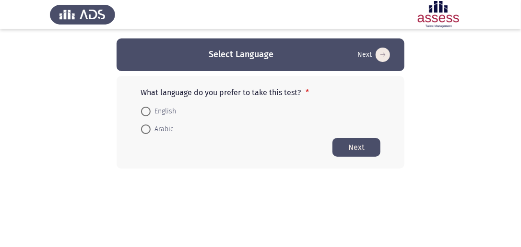
click at [146, 111] on span at bounding box center [146, 112] width 10 height 10
click at [146, 111] on input "English" at bounding box center [146, 112] width 10 height 10
radio input "true"
click at [355, 146] on button "Next" at bounding box center [357, 146] width 48 height 19
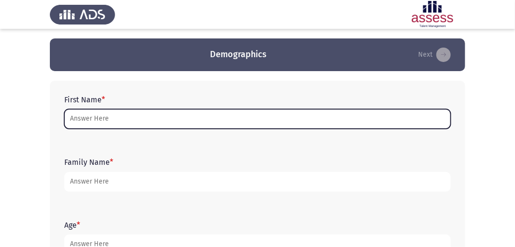
click at [132, 125] on input "First Name *" at bounding box center [257, 119] width 387 height 20
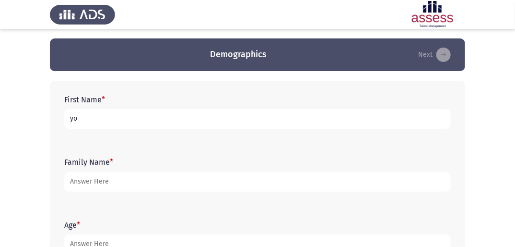
type input "y"
type input "[PERSON_NAME] [PERSON_NAME] Abdelgabar"
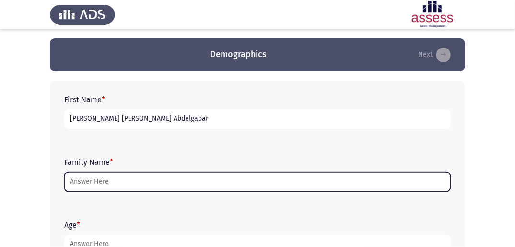
click at [109, 187] on input "Family Name *" at bounding box center [257, 182] width 387 height 20
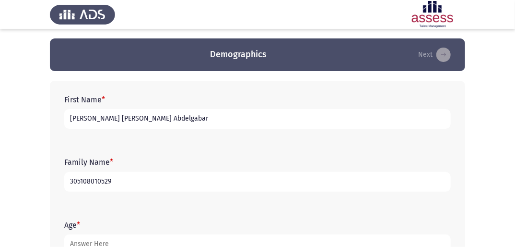
type input "3051080105296"
click at [124, 182] on input "3051080105296" at bounding box center [257, 182] width 387 height 20
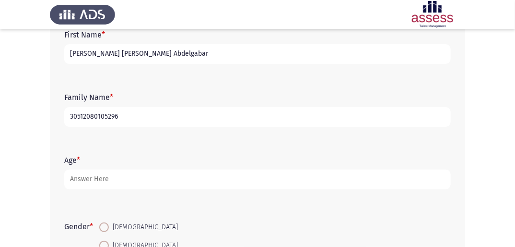
scroll to position [77, 0]
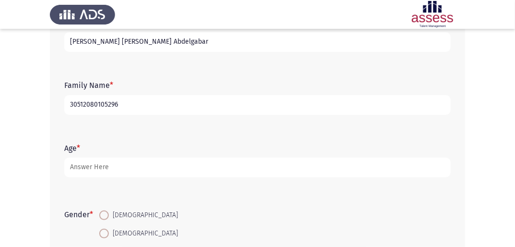
type input "30512080105296"
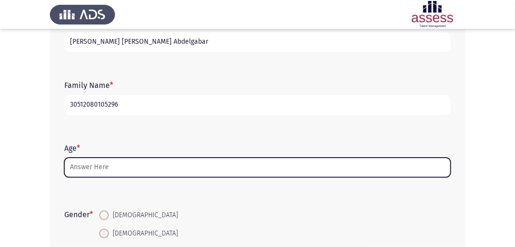
click at [103, 160] on input "Age *" at bounding box center [257, 167] width 387 height 20
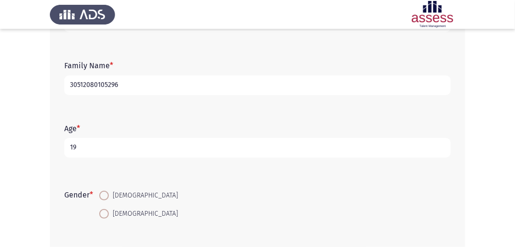
scroll to position [115, 0]
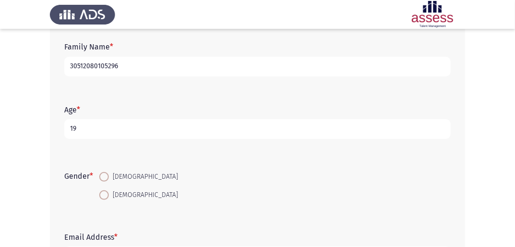
type input "19"
click at [106, 180] on span at bounding box center [104, 177] width 10 height 10
click at [106, 180] on input "[DEMOGRAPHIC_DATA]" at bounding box center [104, 177] width 10 height 10
radio input "true"
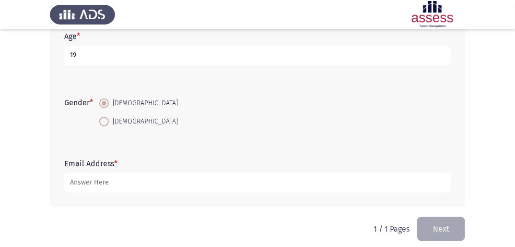
scroll to position [192, 0]
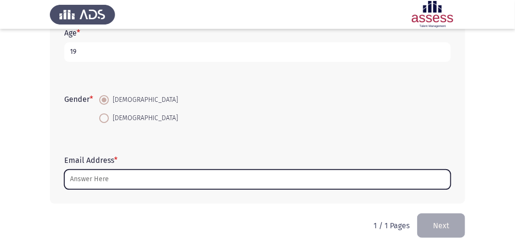
click at [152, 175] on input "Email Address *" at bounding box center [257, 179] width 387 height 20
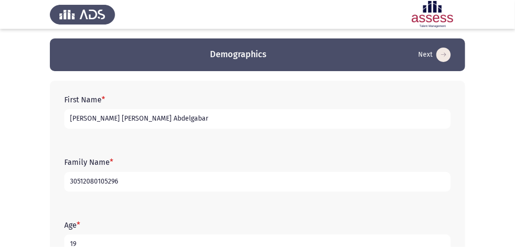
scroll to position [196, 0]
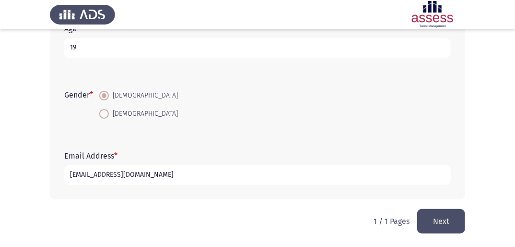
type input "[EMAIL_ADDRESS][DOMAIN_NAME]"
click at [422, 210] on button "Next" at bounding box center [441, 221] width 48 height 24
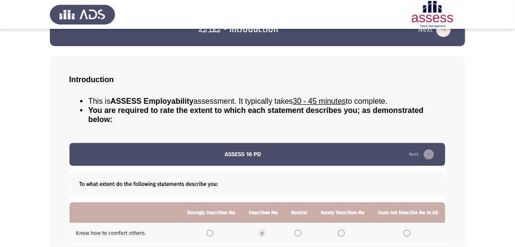
scroll to position [140, 0]
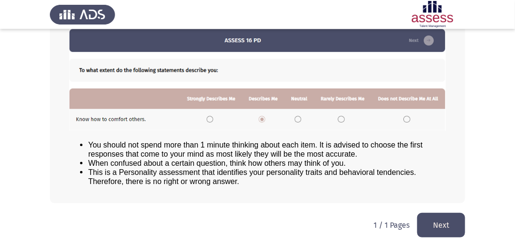
click at [455, 224] on button "Next" at bounding box center [441, 225] width 48 height 24
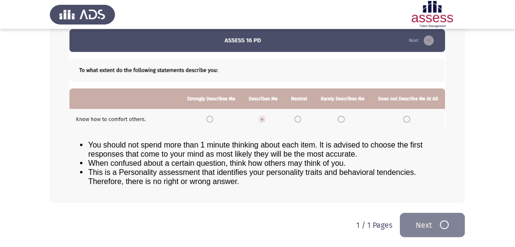
scroll to position [0, 0]
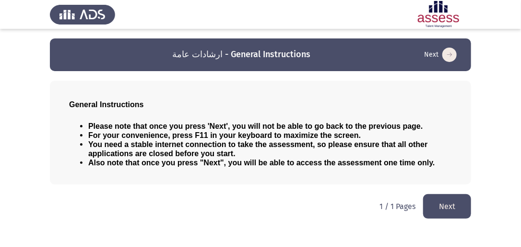
click at [434, 198] on button "Next" at bounding box center [447, 206] width 48 height 24
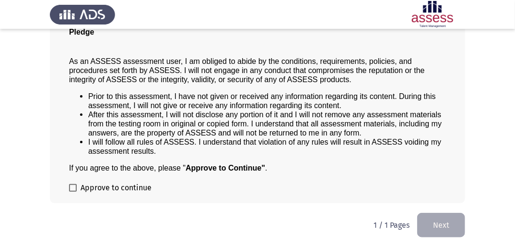
scroll to position [82, 0]
click at [75, 186] on span at bounding box center [73, 188] width 8 height 8
click at [73, 191] on input "Approve to continue" at bounding box center [72, 191] width 0 height 0
checkbox input "true"
click at [432, 220] on button "Next" at bounding box center [441, 225] width 48 height 24
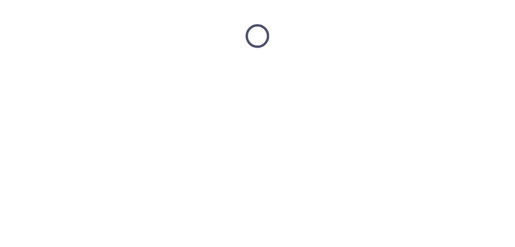
scroll to position [0, 0]
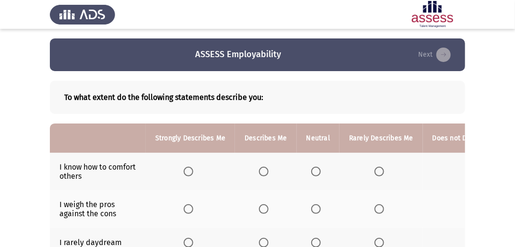
click at [186, 170] on span "Select an option" at bounding box center [189, 172] width 10 height 10
click at [186, 170] on input "Select an option" at bounding box center [189, 172] width 10 height 10
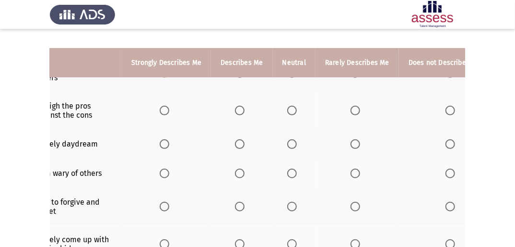
scroll to position [117, 0]
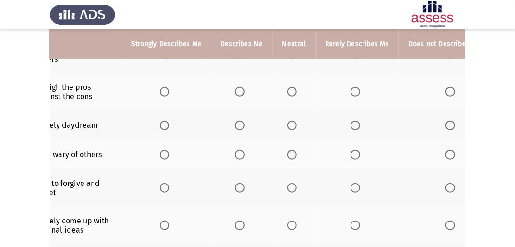
click at [356, 157] on span "Select an option" at bounding box center [356, 155] width 10 height 10
click at [356, 157] on input "Select an option" at bounding box center [356, 155] width 10 height 10
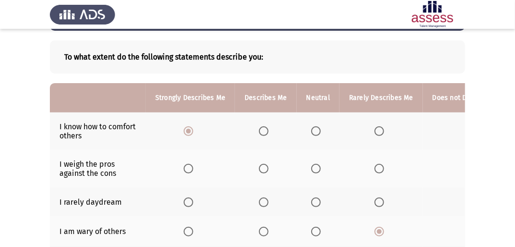
scroll to position [79, 0]
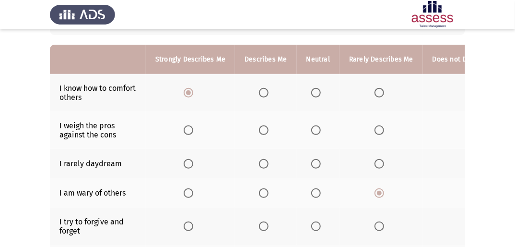
click at [316, 164] on span "Select an option" at bounding box center [316, 164] width 10 height 10
click at [316, 164] on input "Select an option" at bounding box center [316, 164] width 10 height 10
click at [265, 131] on span "Select an option" at bounding box center [264, 130] width 10 height 10
click at [265, 131] on input "Select an option" at bounding box center [264, 130] width 10 height 10
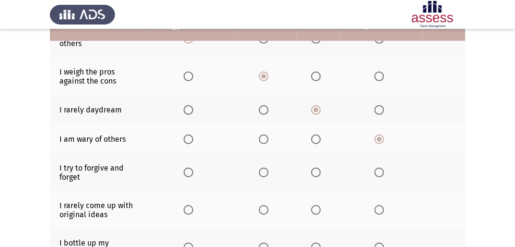
scroll to position [115, 0]
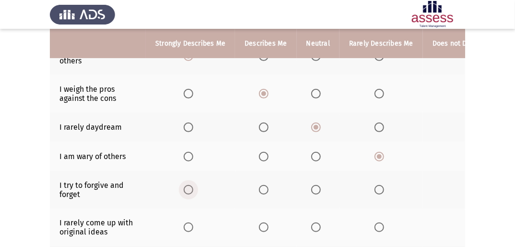
click at [193, 187] on label "Select an option" at bounding box center [190, 190] width 13 height 10
click at [193, 187] on input "Select an option" at bounding box center [189, 190] width 10 height 10
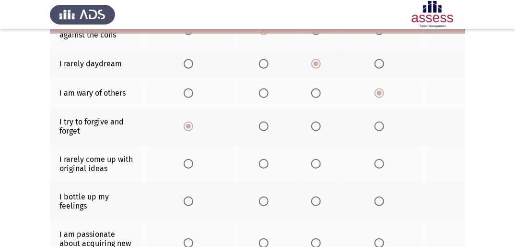
scroll to position [192, 0]
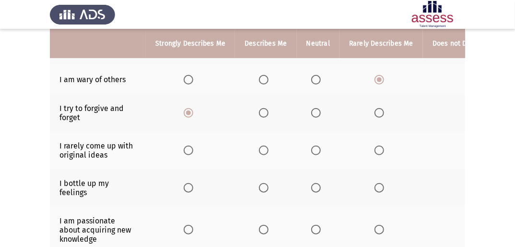
click at [190, 154] on span "Select an option" at bounding box center [189, 150] width 10 height 10
click at [190, 154] on input "Select an option" at bounding box center [189, 150] width 10 height 10
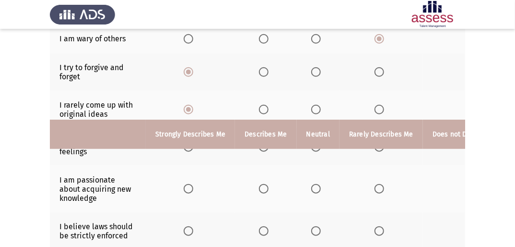
scroll to position [194, 0]
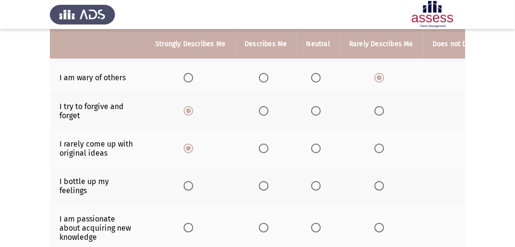
click at [375, 149] on span "Select an option" at bounding box center [380, 148] width 10 height 10
click at [375, 149] on input "Select an option" at bounding box center [380, 148] width 10 height 10
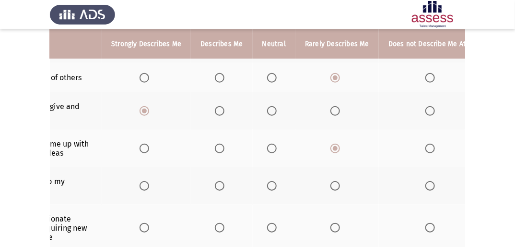
click at [426, 150] on span "Select an option" at bounding box center [431, 148] width 10 height 10
click at [426, 150] on input "Select an option" at bounding box center [431, 148] width 10 height 10
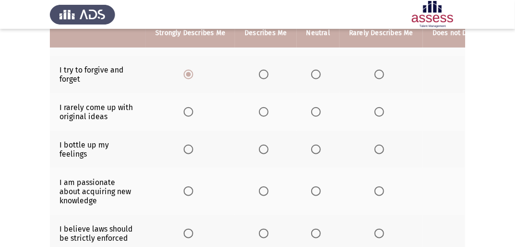
scroll to position [232, 0]
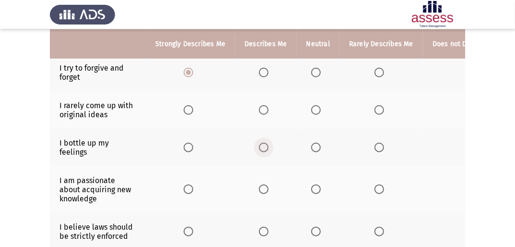
click at [262, 151] on span "Select an option" at bounding box center [264, 148] width 10 height 10
click at [262, 151] on input "Select an option" at bounding box center [264, 148] width 10 height 10
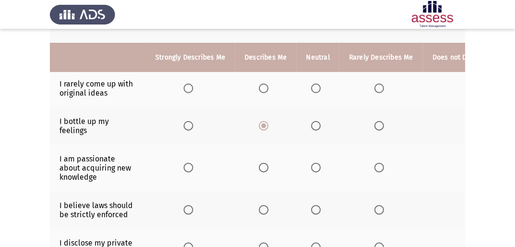
scroll to position [271, 0]
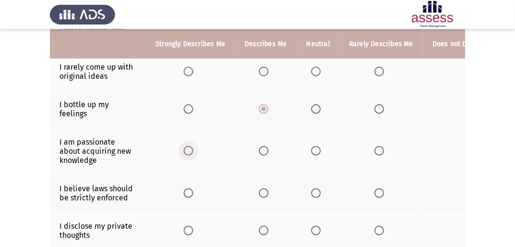
click at [190, 153] on span "Select an option" at bounding box center [189, 151] width 10 height 10
click at [190, 153] on input "Select an option" at bounding box center [189, 151] width 10 height 10
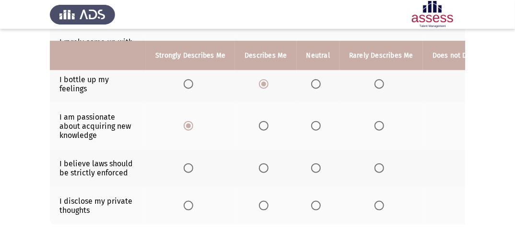
scroll to position [309, 0]
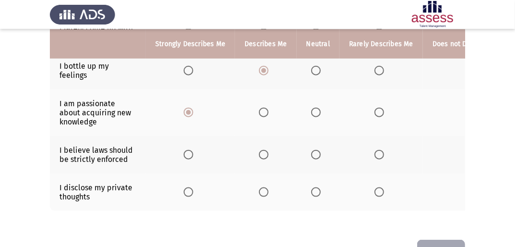
click at [266, 194] on span "Select an option" at bounding box center [264, 192] width 10 height 10
click at [266, 194] on input "Select an option" at bounding box center [264, 192] width 10 height 10
click at [191, 159] on span "Select an option" at bounding box center [189, 155] width 10 height 10
click at [191, 159] on input "Select an option" at bounding box center [189, 155] width 10 height 10
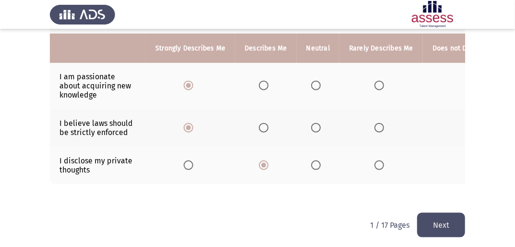
scroll to position [347, 0]
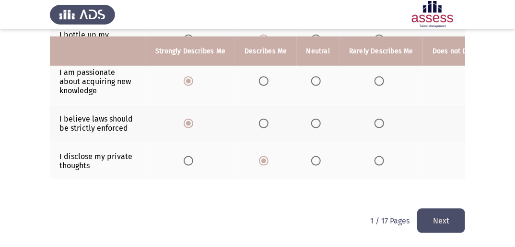
click at [440, 225] on button "Next" at bounding box center [441, 220] width 48 height 24
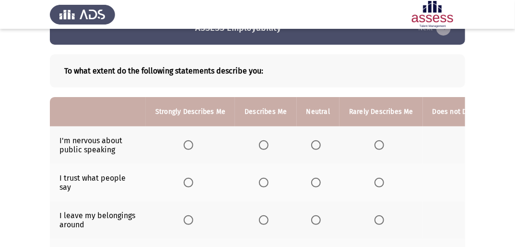
scroll to position [38, 0]
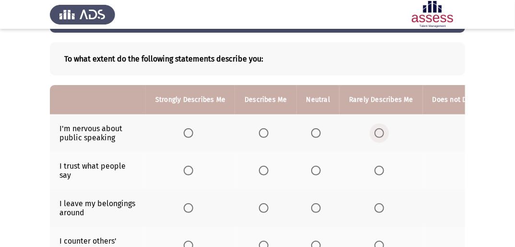
click at [377, 132] on span "Select an option" at bounding box center [380, 133] width 10 height 10
click at [377, 132] on input "Select an option" at bounding box center [380, 133] width 10 height 10
click at [317, 174] on span "Select an option" at bounding box center [316, 171] width 10 height 10
click at [317, 174] on input "Select an option" at bounding box center [316, 171] width 10 height 10
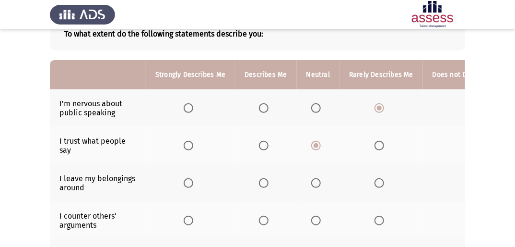
scroll to position [77, 0]
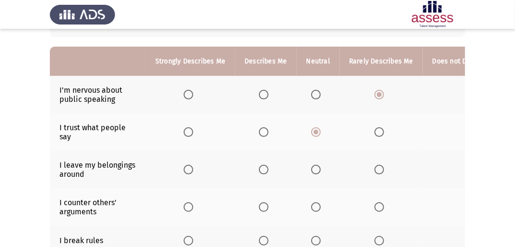
click at [317, 172] on span "Select an option" at bounding box center [316, 170] width 10 height 10
click at [317, 172] on input "Select an option" at bounding box center [316, 170] width 10 height 10
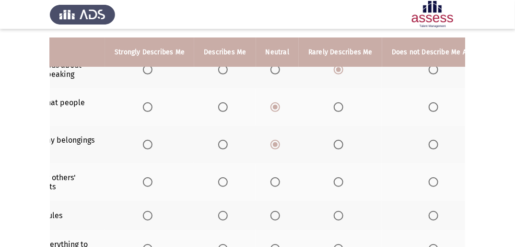
scroll to position [115, 0]
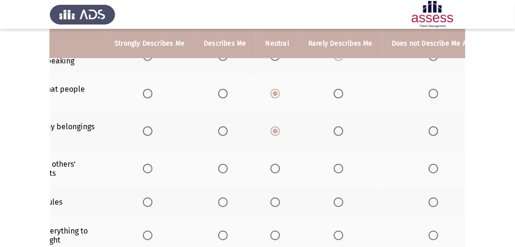
click at [432, 172] on span "Select an option" at bounding box center [434, 169] width 10 height 10
click at [432, 172] on input "Select an option" at bounding box center [434, 169] width 10 height 10
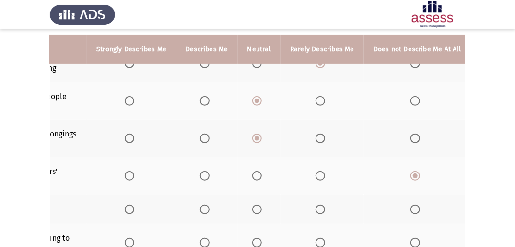
scroll to position [146, 0]
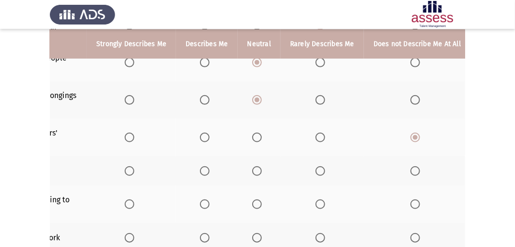
click at [413, 172] on span "Select an option" at bounding box center [416, 171] width 10 height 10
click at [413, 172] on input "Select an option" at bounding box center [416, 171] width 10 height 10
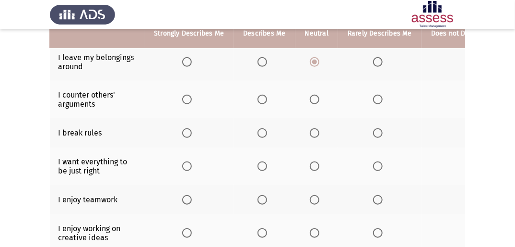
scroll to position [185, 0]
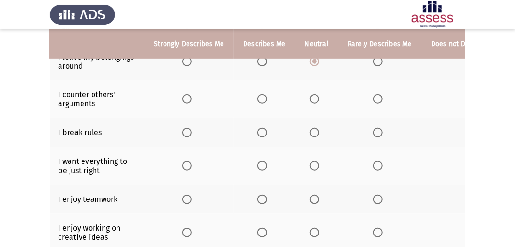
click at [188, 169] on span "Select an option" at bounding box center [187, 166] width 10 height 10
click at [188, 169] on input "Select an option" at bounding box center [187, 166] width 10 height 10
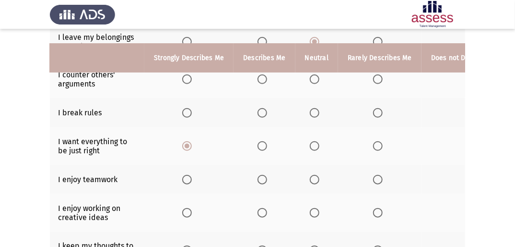
scroll to position [223, 0]
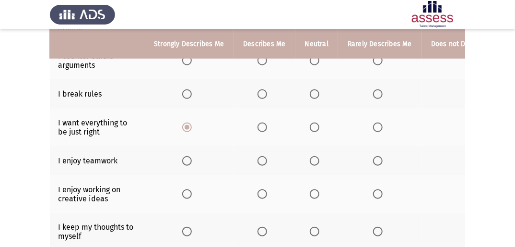
click at [186, 163] on span "Select an option" at bounding box center [187, 161] width 10 height 10
click at [186, 163] on input "Select an option" at bounding box center [187, 161] width 10 height 10
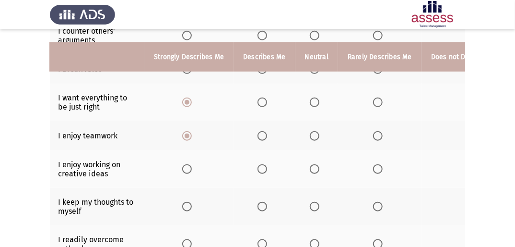
scroll to position [262, 0]
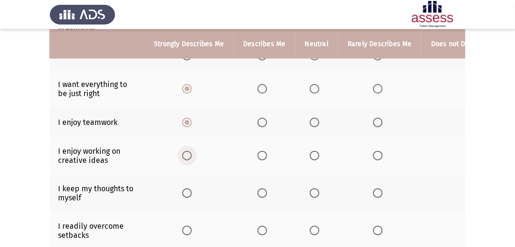
click at [186, 157] on span "Select an option" at bounding box center [187, 156] width 10 height 10
click at [186, 157] on input "Select an option" at bounding box center [187, 156] width 10 height 10
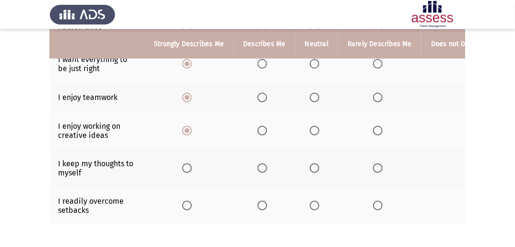
scroll to position [300, 0]
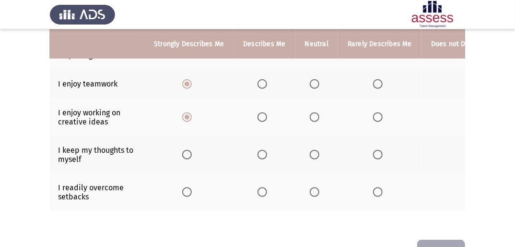
click at [186, 156] on span "Select an option" at bounding box center [187, 155] width 10 height 10
click at [186, 156] on input "Select an option" at bounding box center [187, 155] width 10 height 10
click at [258, 196] on span "Select an option" at bounding box center [263, 192] width 10 height 10
click at [258, 196] on input "Select an option" at bounding box center [263, 192] width 10 height 10
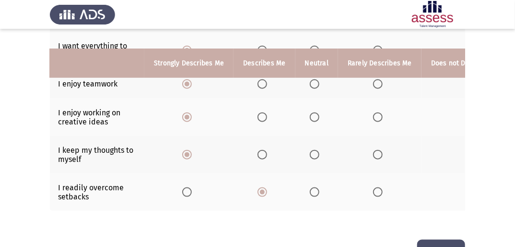
scroll to position [338, 0]
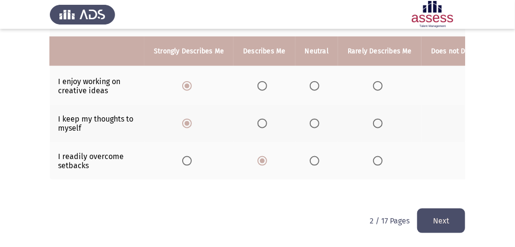
click at [447, 219] on button "Next" at bounding box center [441, 220] width 48 height 24
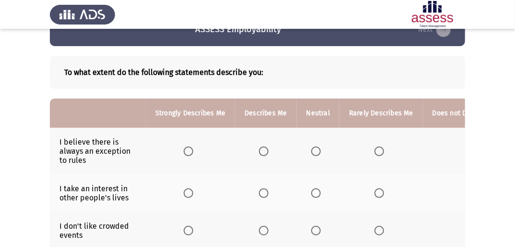
scroll to position [38, 0]
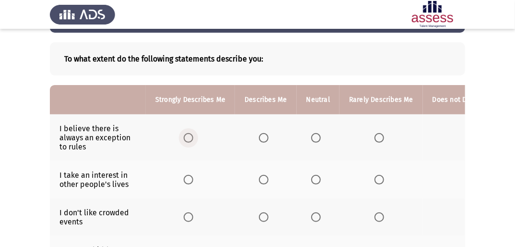
click at [185, 138] on span "Select an option" at bounding box center [189, 138] width 10 height 10
click at [185, 138] on input "Select an option" at bounding box center [189, 138] width 10 height 10
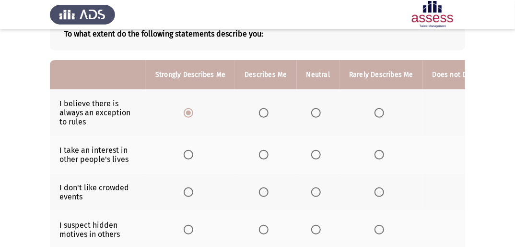
scroll to position [77, 0]
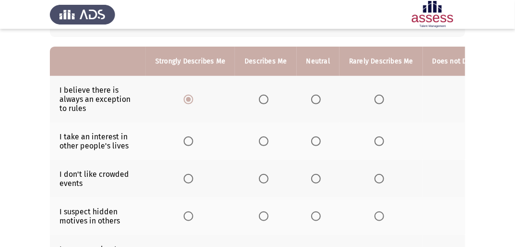
click at [375, 141] on span "Select an option" at bounding box center [380, 141] width 10 height 10
click at [375, 141] on input "Select an option" at bounding box center [380, 141] width 10 height 10
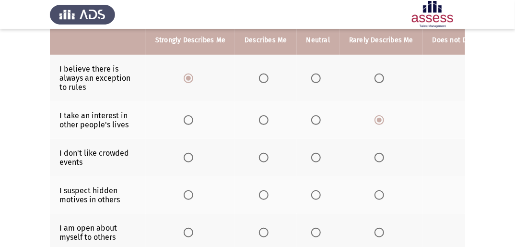
scroll to position [115, 0]
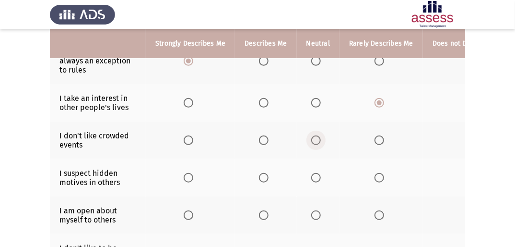
click at [318, 141] on span "Select an option" at bounding box center [316, 140] width 10 height 10
click at [318, 141] on input "Select an option" at bounding box center [316, 140] width 10 height 10
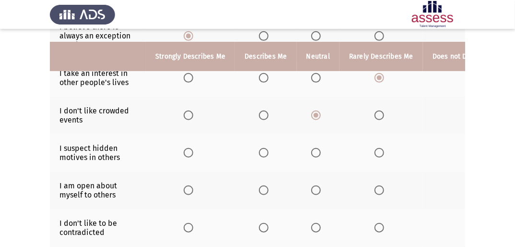
scroll to position [154, 0]
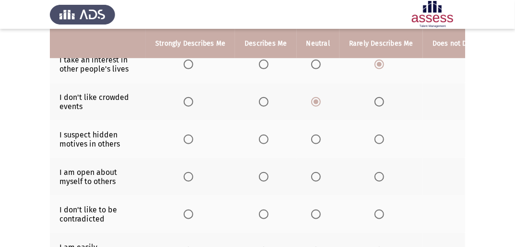
click at [375, 179] on span "Select an option" at bounding box center [380, 177] width 10 height 10
click at [375, 179] on input "Select an option" at bounding box center [380, 177] width 10 height 10
click at [312, 140] on span "Select an option" at bounding box center [316, 139] width 10 height 10
click at [312, 140] on input "Select an option" at bounding box center [316, 139] width 10 height 10
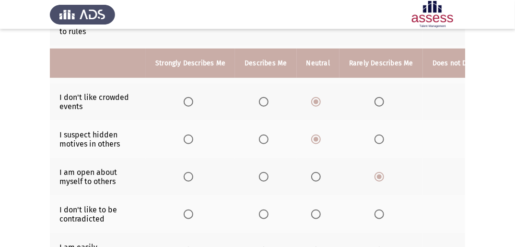
scroll to position [192, 0]
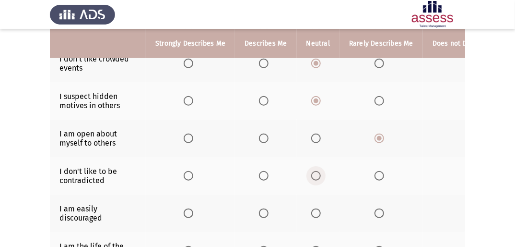
click at [316, 177] on span "Select an option" at bounding box center [316, 176] width 10 height 10
click at [316, 177] on input "Select an option" at bounding box center [316, 176] width 10 height 10
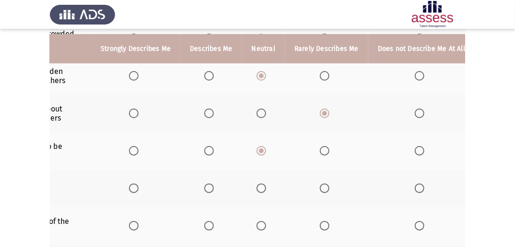
scroll to position [203, 0]
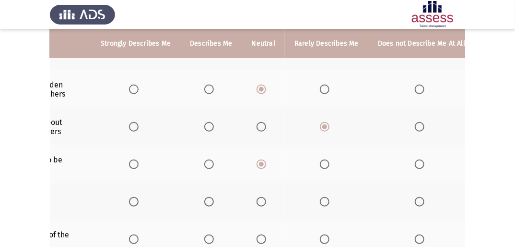
click at [417, 204] on span "Select an option" at bounding box center [420, 202] width 10 height 10
click at [417, 204] on input "Select an option" at bounding box center [420, 202] width 10 height 10
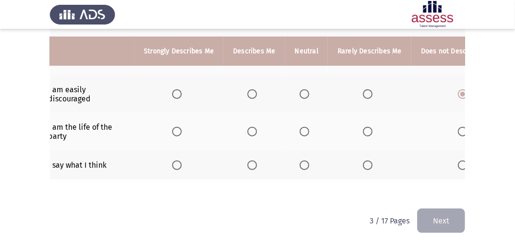
scroll to position [0, 0]
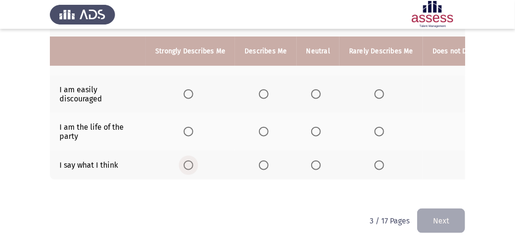
click at [190, 160] on span "Select an option" at bounding box center [189, 165] width 10 height 10
click at [190, 160] on input "Select an option" at bounding box center [189, 165] width 10 height 10
click at [312, 127] on span "Select an option" at bounding box center [316, 132] width 10 height 10
click at [312, 127] on input "Select an option" at bounding box center [316, 132] width 10 height 10
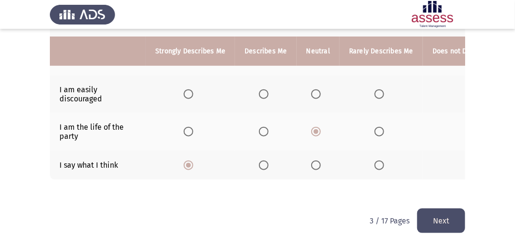
click at [442, 224] on button "Next" at bounding box center [441, 220] width 48 height 24
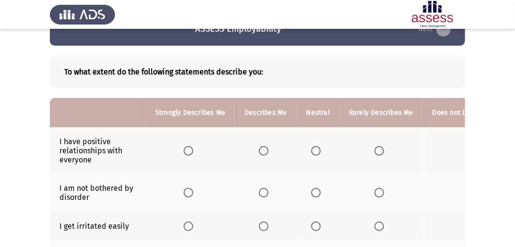
scroll to position [38, 0]
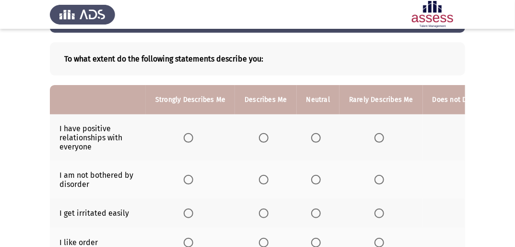
click at [191, 138] on span "Select an option" at bounding box center [189, 138] width 10 height 10
click at [191, 138] on input "Select an option" at bounding box center [189, 138] width 10 height 10
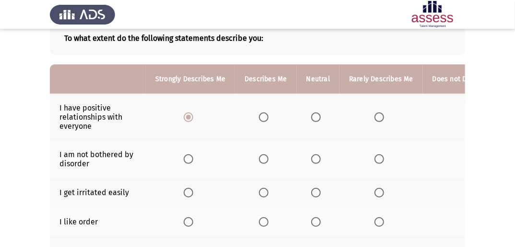
scroll to position [77, 0]
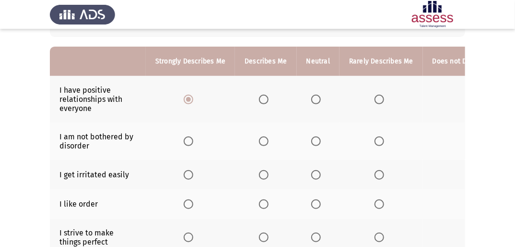
click at [377, 143] on span "Select an option" at bounding box center [380, 141] width 10 height 10
click at [377, 143] on input "Select an option" at bounding box center [380, 141] width 10 height 10
click at [311, 206] on span "Select an option" at bounding box center [316, 204] width 10 height 10
click at [311, 206] on input "Select an option" at bounding box center [316, 204] width 10 height 10
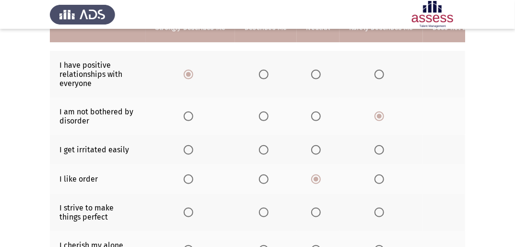
scroll to position [115, 0]
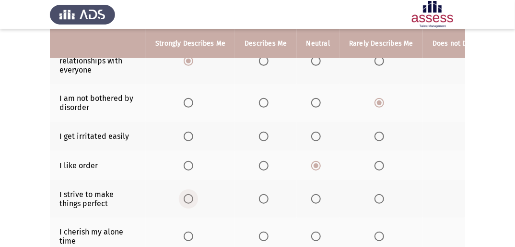
click at [187, 196] on span "Select an option" at bounding box center [189, 199] width 10 height 10
click at [187, 196] on input "Select an option" at bounding box center [189, 199] width 10 height 10
click at [381, 136] on span "Select an option" at bounding box center [380, 136] width 10 height 10
click at [381, 136] on input "Select an option" at bounding box center [380, 136] width 10 height 10
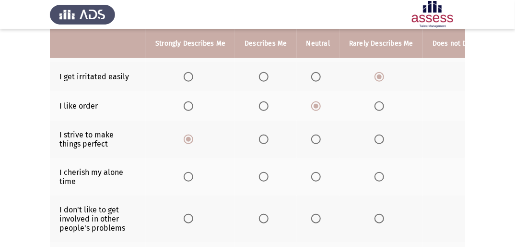
scroll to position [192, 0]
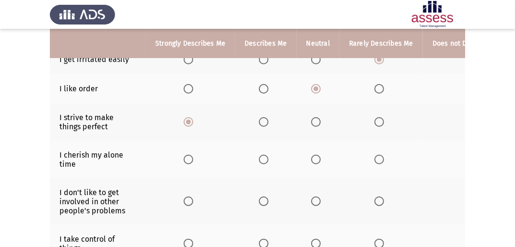
click at [262, 160] on span "Select an option" at bounding box center [264, 160] width 10 height 10
click at [262, 160] on input "Select an option" at bounding box center [264, 160] width 10 height 10
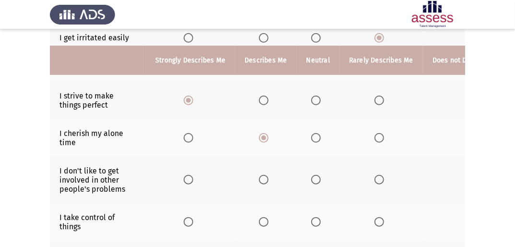
scroll to position [230, 0]
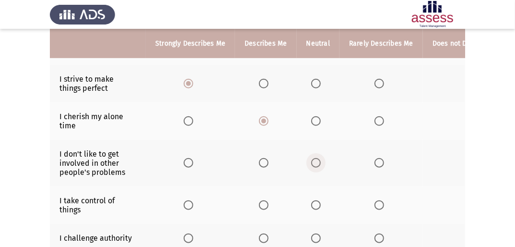
click at [317, 167] on span "Select an option" at bounding box center [316, 163] width 10 height 10
click at [317, 167] on input "Select an option" at bounding box center [316, 163] width 10 height 10
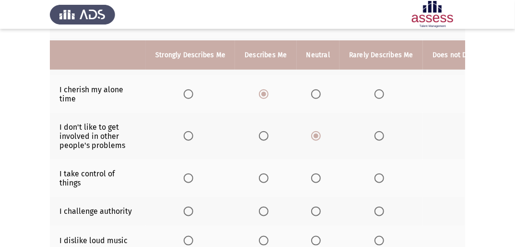
scroll to position [269, 0]
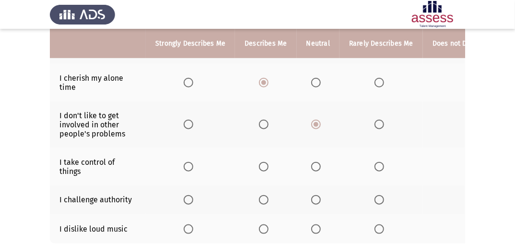
click at [186, 168] on span "Select an option" at bounding box center [189, 167] width 10 height 10
click at [186, 168] on input "Select an option" at bounding box center [189, 167] width 10 height 10
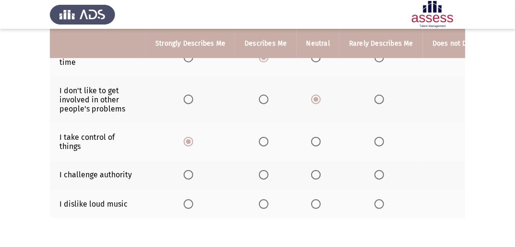
scroll to position [307, 0]
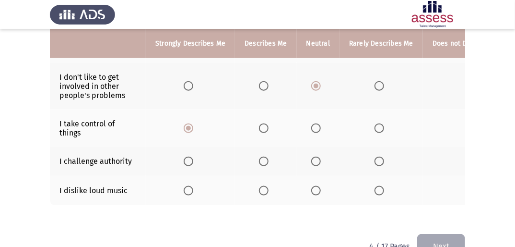
click at [189, 166] on span "Select an option" at bounding box center [189, 161] width 10 height 10
click at [189, 166] on input "Select an option" at bounding box center [189, 161] width 10 height 10
click at [375, 192] on span "Select an option" at bounding box center [380, 191] width 10 height 10
click at [375, 192] on input "Select an option" at bounding box center [380, 191] width 10 height 10
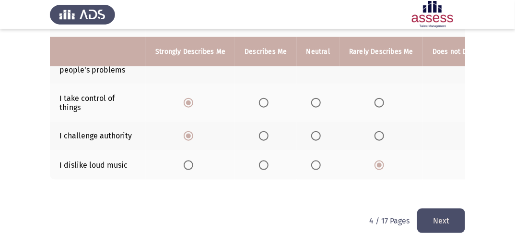
scroll to position [0, 7]
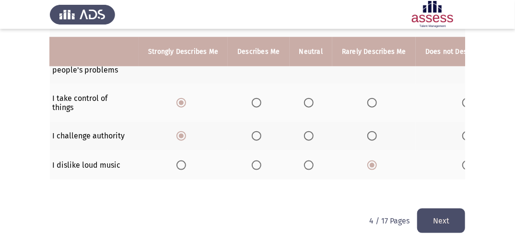
click at [429, 218] on button "Next" at bounding box center [441, 220] width 48 height 24
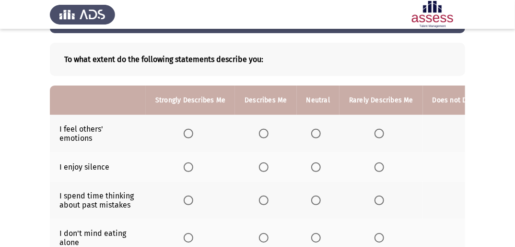
scroll to position [38, 0]
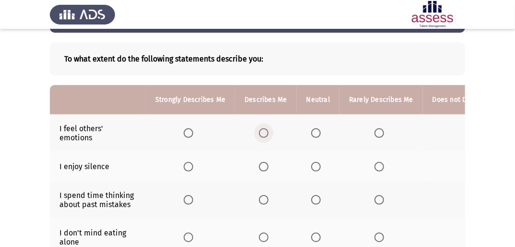
click at [262, 137] on span "Select an option" at bounding box center [264, 133] width 10 height 10
click at [262, 137] on input "Select an option" at bounding box center [264, 133] width 10 height 10
click at [319, 205] on th at bounding box center [318, 199] width 43 height 37
click at [311, 200] on span "Select an option" at bounding box center [316, 200] width 10 height 10
click at [311, 200] on input "Select an option" at bounding box center [316, 200] width 10 height 10
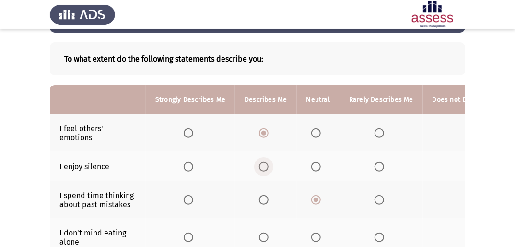
click at [261, 169] on span "Select an option" at bounding box center [264, 167] width 10 height 10
click at [261, 169] on input "Select an option" at bounding box center [264, 167] width 10 height 10
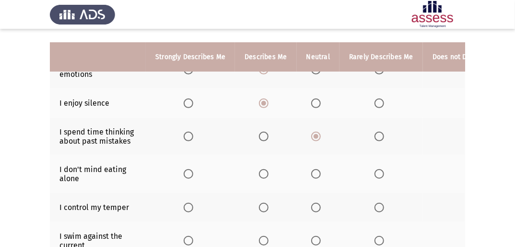
scroll to position [115, 0]
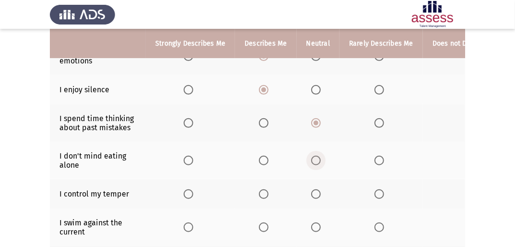
click at [314, 163] on span "Select an option" at bounding box center [316, 160] width 10 height 10
click at [314, 163] on input "Select an option" at bounding box center [316, 160] width 10 height 10
click at [259, 194] on span "Select an option" at bounding box center [264, 194] width 10 height 10
click at [259, 194] on input "Select an option" at bounding box center [264, 194] width 10 height 10
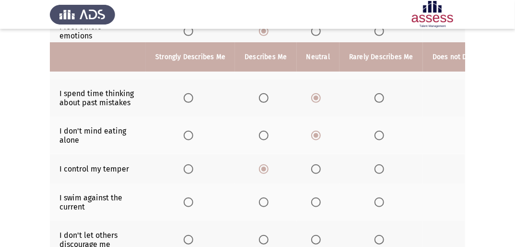
scroll to position [154, 0]
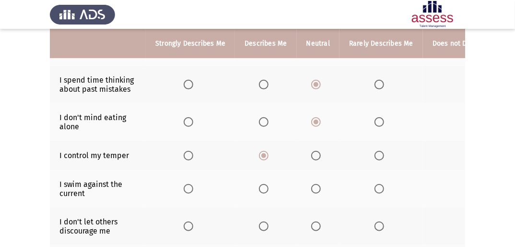
click at [194, 191] on label "Select an option" at bounding box center [190, 189] width 13 height 10
click at [193, 191] on input "Select an option" at bounding box center [189, 189] width 10 height 10
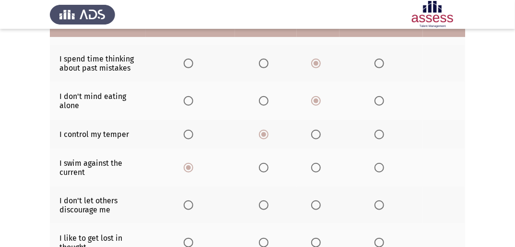
scroll to position [192, 0]
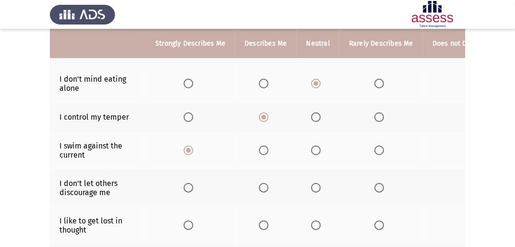
click at [190, 189] on span "Select an option" at bounding box center [189, 188] width 10 height 10
click at [190, 189] on input "Select an option" at bounding box center [189, 188] width 10 height 10
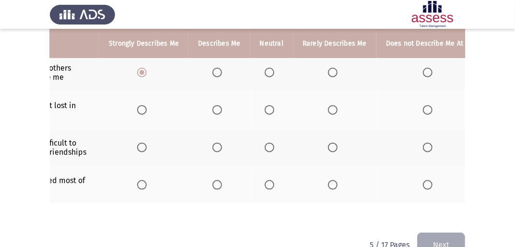
scroll to position [0, 48]
click at [422, 109] on span "Select an option" at bounding box center [427, 110] width 10 height 10
click at [422, 109] on input "Select an option" at bounding box center [427, 110] width 10 height 10
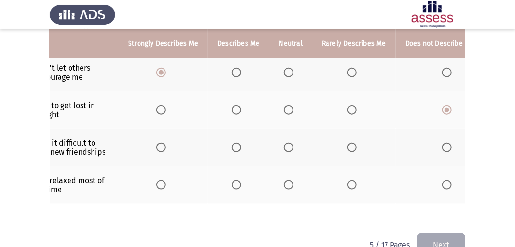
scroll to position [0, 42]
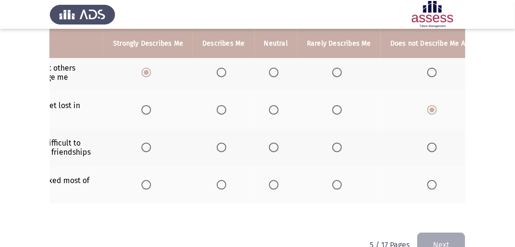
click at [432, 151] on label "Select an option" at bounding box center [434, 148] width 13 height 10
click at [432, 151] on input "Select an option" at bounding box center [433, 148] width 10 height 10
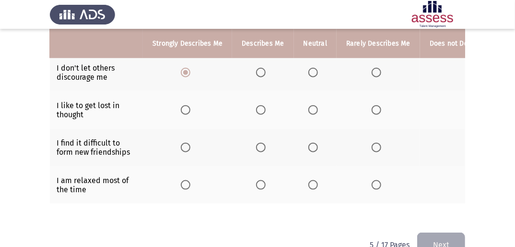
scroll to position [0, 0]
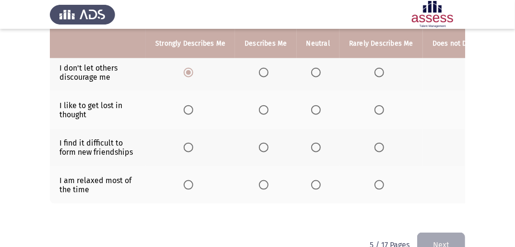
click at [186, 185] on span "Select an option" at bounding box center [189, 185] width 10 height 10
click at [186, 185] on input "Select an option" at bounding box center [189, 185] width 10 height 10
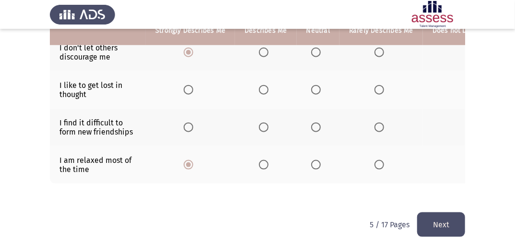
scroll to position [338, 0]
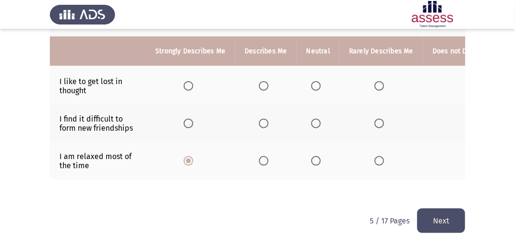
click at [451, 222] on button "Next" at bounding box center [441, 220] width 48 height 24
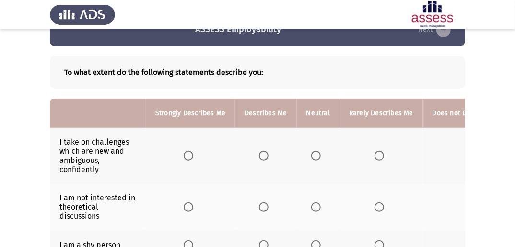
scroll to position [38, 0]
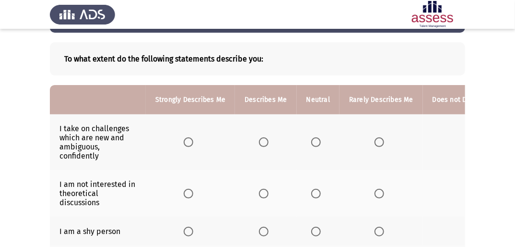
click at [190, 145] on span "Select an option" at bounding box center [189, 142] width 10 height 10
click at [190, 145] on input "Select an option" at bounding box center [189, 142] width 10 height 10
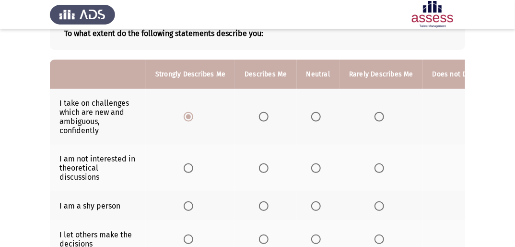
scroll to position [77, 0]
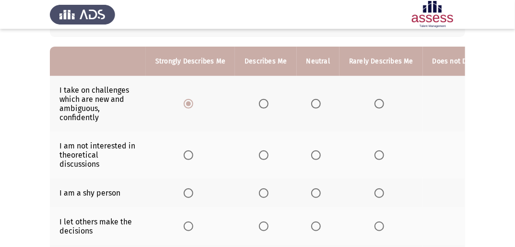
click at [379, 157] on span "Select an option" at bounding box center [380, 155] width 10 height 10
click at [379, 157] on input "Select an option" at bounding box center [380, 155] width 10 height 10
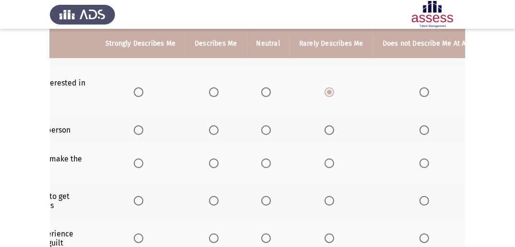
scroll to position [107, 0]
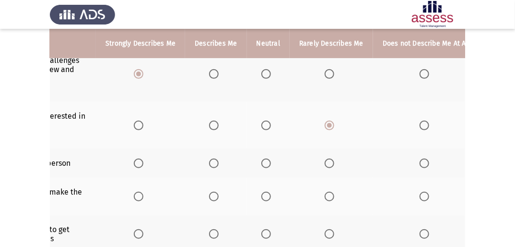
click at [422, 167] on span "Select an option" at bounding box center [425, 163] width 10 height 10
click at [422, 167] on input "Select an option" at bounding box center [425, 163] width 10 height 10
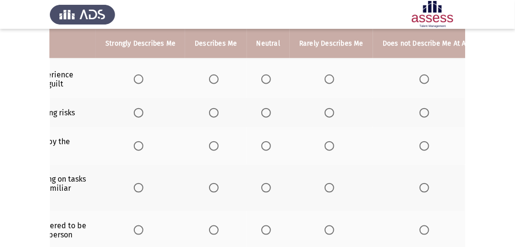
scroll to position [375, 0]
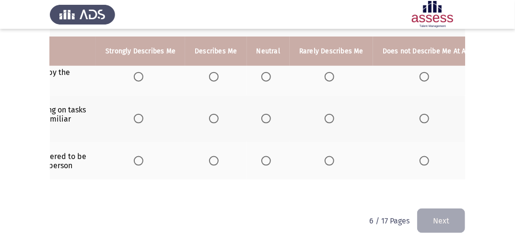
drag, startPoint x: 350, startPoint y: 192, endPoint x: 292, endPoint y: 194, distance: 58.6
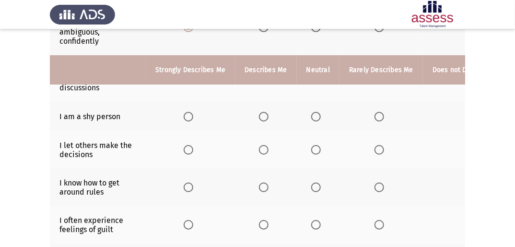
scroll to position [145, 0]
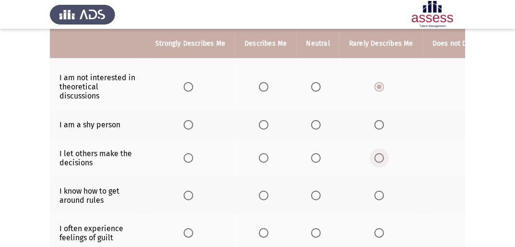
click at [382, 160] on label "Select an option" at bounding box center [381, 158] width 13 height 10
click at [382, 160] on input "Select an option" at bounding box center [380, 158] width 10 height 10
click at [320, 163] on label "Select an option" at bounding box center [317, 158] width 13 height 10
click at [320, 163] on input "Select an option" at bounding box center [316, 158] width 10 height 10
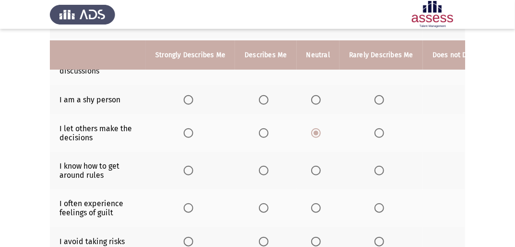
scroll to position [183, 0]
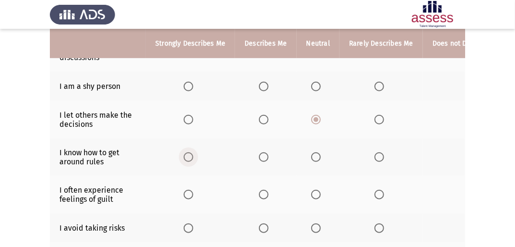
click at [191, 158] on span "Select an option" at bounding box center [189, 157] width 10 height 10
click at [191, 158] on input "Select an option" at bounding box center [189, 157] width 10 height 10
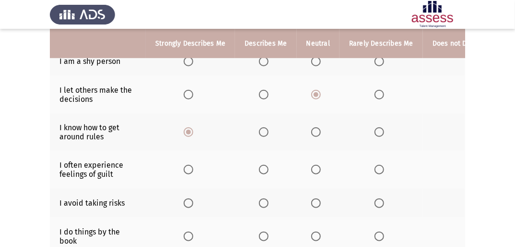
scroll to position [222, 0]
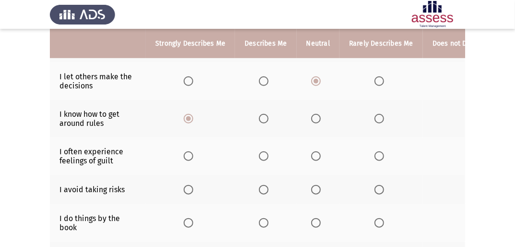
click at [313, 157] on span "Select an option" at bounding box center [316, 156] width 10 height 10
click at [313, 157] on input "Select an option" at bounding box center [316, 156] width 10 height 10
click at [316, 193] on span "Select an option" at bounding box center [316, 190] width 10 height 10
click at [316, 193] on input "Select an option" at bounding box center [316, 190] width 10 height 10
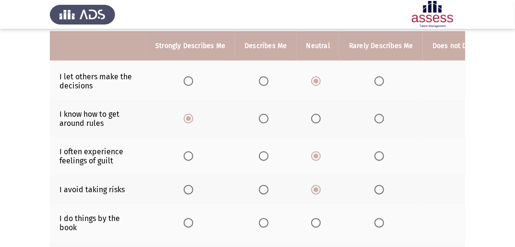
scroll to position [260, 0]
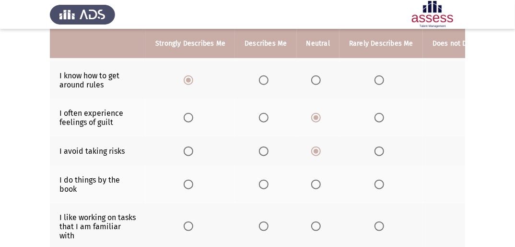
click at [263, 189] on span "Select an option" at bounding box center [264, 184] width 10 height 10
click at [263, 189] on input "Select an option" at bounding box center [264, 184] width 10 height 10
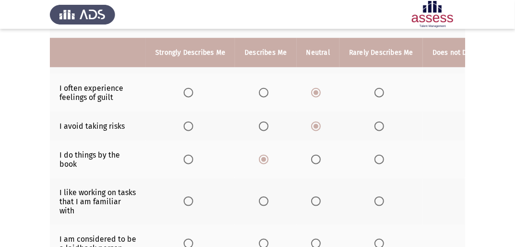
scroll to position [298, 0]
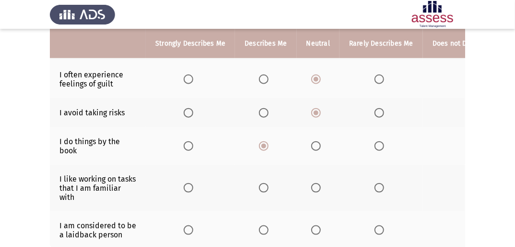
click at [190, 192] on span "Select an option" at bounding box center [189, 188] width 10 height 10
click at [190, 192] on input "Select an option" at bounding box center [189, 188] width 10 height 10
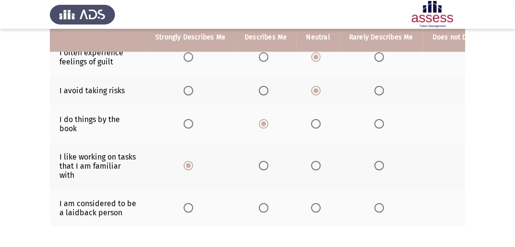
scroll to position [337, 0]
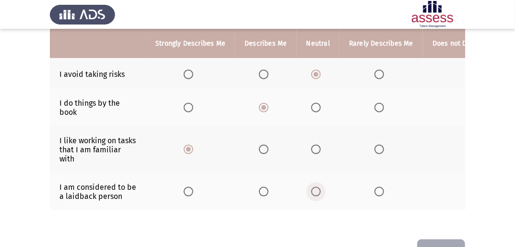
click at [314, 196] on span "Select an option" at bounding box center [316, 192] width 10 height 10
click at [314, 196] on input "Select an option" at bounding box center [316, 192] width 10 height 10
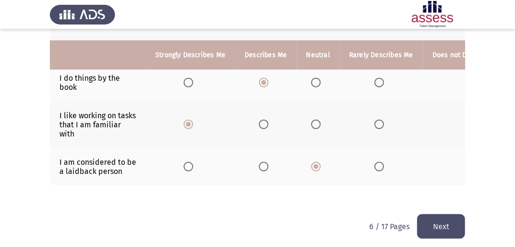
scroll to position [375, 0]
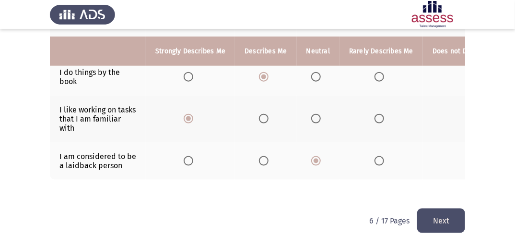
click at [435, 224] on button "Next" at bounding box center [441, 220] width 48 height 24
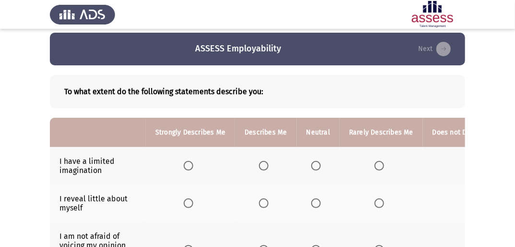
scroll to position [38, 0]
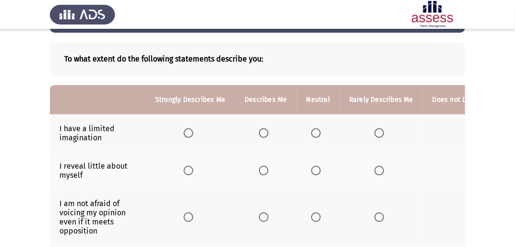
click at [266, 136] on span "Select an option" at bounding box center [264, 133] width 10 height 10
click at [266, 136] on input "Select an option" at bounding box center [264, 133] width 10 height 10
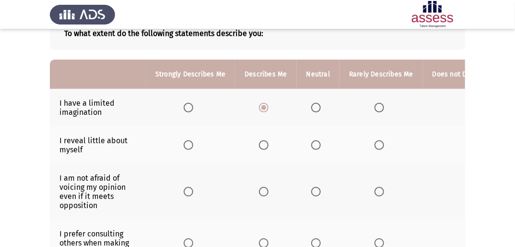
scroll to position [77, 0]
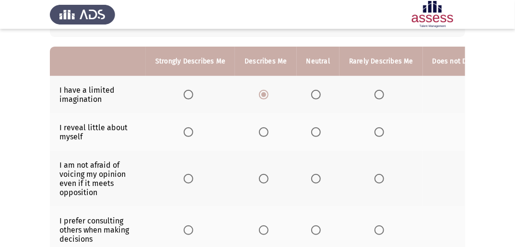
click at [312, 134] on span "Select an option" at bounding box center [316, 132] width 10 height 10
click at [312, 134] on input "Select an option" at bounding box center [316, 132] width 10 height 10
click at [189, 179] on span "Select an option" at bounding box center [189, 179] width 10 height 10
click at [189, 179] on input "Select an option" at bounding box center [189, 179] width 10 height 10
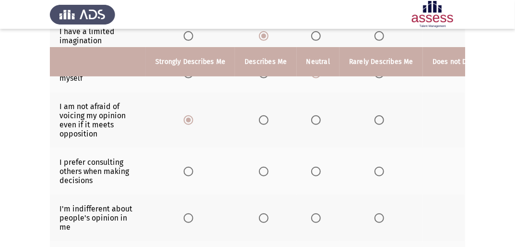
scroll to position [154, 0]
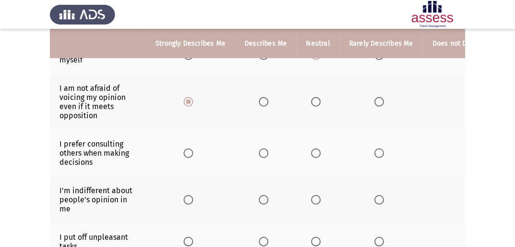
click at [269, 154] on label "Select an option" at bounding box center [265, 153] width 13 height 10
click at [269, 154] on input "Select an option" at bounding box center [264, 153] width 10 height 10
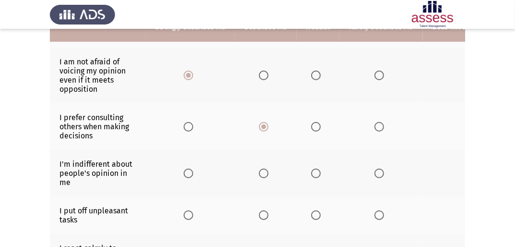
scroll to position [192, 0]
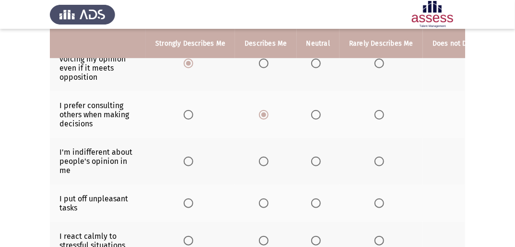
click at [316, 162] on span "Select an option" at bounding box center [316, 161] width 10 height 10
click at [316, 162] on input "Select an option" at bounding box center [316, 161] width 10 height 10
click at [266, 169] on th at bounding box center [265, 161] width 61 height 47
click at [262, 164] on span "Select an option" at bounding box center [264, 161] width 10 height 10
click at [262, 164] on input "Select an option" at bounding box center [264, 161] width 10 height 10
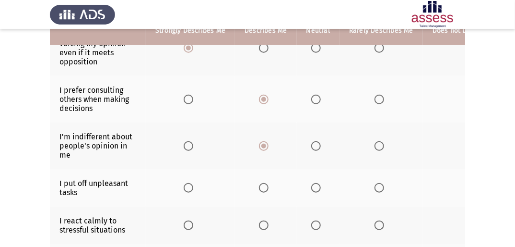
scroll to position [230, 0]
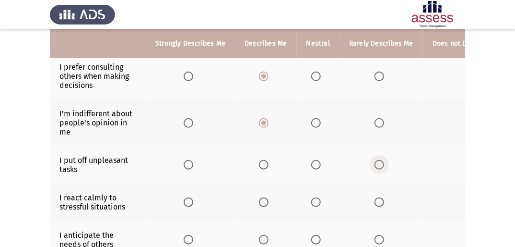
click at [384, 164] on label "Select an option" at bounding box center [381, 165] width 13 height 10
click at [384, 164] on input "Select an option" at bounding box center [380, 165] width 10 height 10
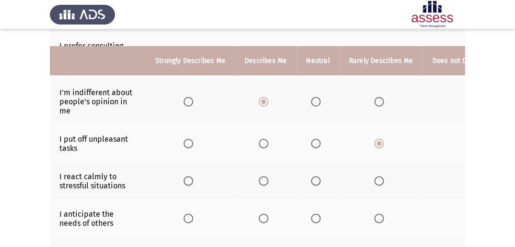
scroll to position [269, 0]
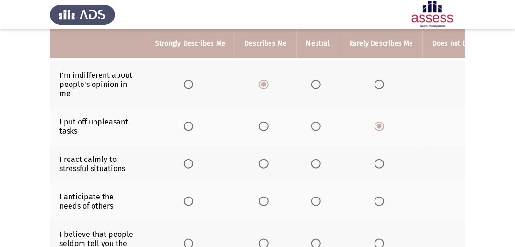
click at [187, 167] on span "Select an option" at bounding box center [189, 164] width 10 height 10
click at [187, 167] on input "Select an option" at bounding box center [189, 164] width 10 height 10
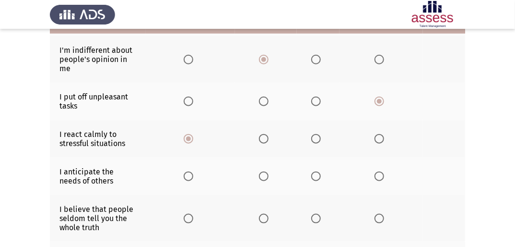
scroll to position [307, 0]
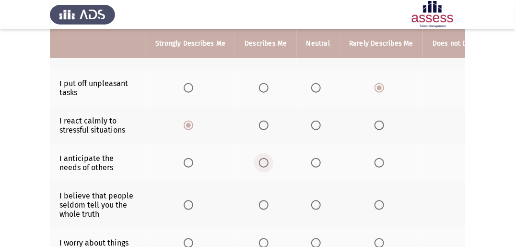
click at [267, 167] on span "Select an option" at bounding box center [264, 163] width 10 height 10
click at [267, 167] on input "Select an option" at bounding box center [264, 163] width 10 height 10
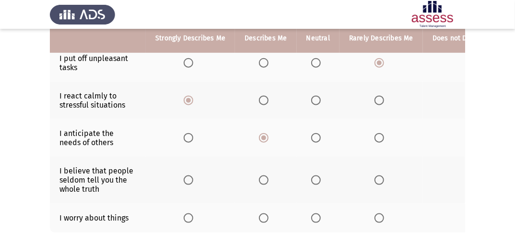
scroll to position [345, 0]
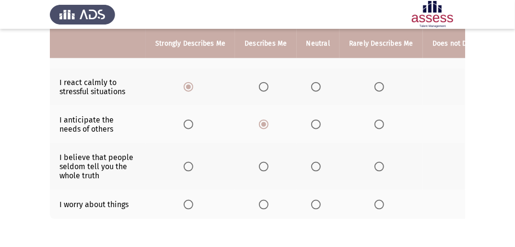
click at [264, 168] on span "Select an option" at bounding box center [264, 167] width 10 height 10
click at [264, 168] on input "Select an option" at bounding box center [264, 167] width 10 height 10
click at [378, 209] on span "Select an option" at bounding box center [380, 205] width 10 height 10
click at [378, 209] on input "Select an option" at bounding box center [380, 205] width 10 height 10
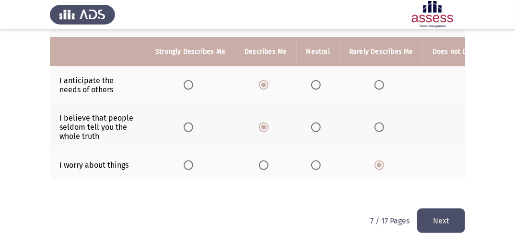
scroll to position [393, 0]
click at [438, 221] on button "Next" at bounding box center [441, 220] width 48 height 24
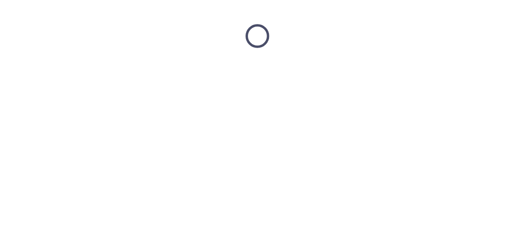
scroll to position [0, 0]
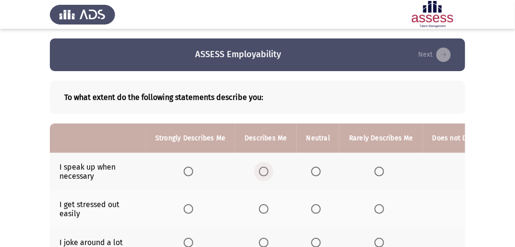
click at [270, 171] on label "Select an option" at bounding box center [265, 172] width 13 height 10
click at [269, 171] on input "Select an option" at bounding box center [264, 172] width 10 height 10
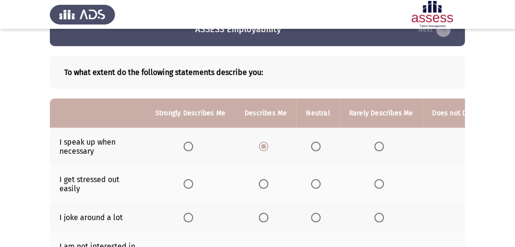
scroll to position [38, 0]
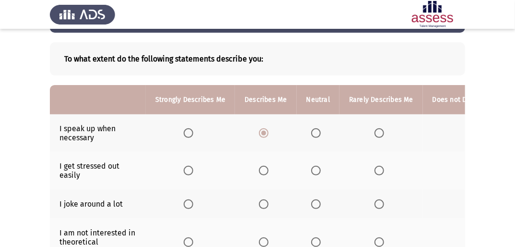
click at [189, 135] on span "Select an option" at bounding box center [189, 133] width 10 height 10
click at [189, 135] on input "Select an option" at bounding box center [189, 133] width 10 height 10
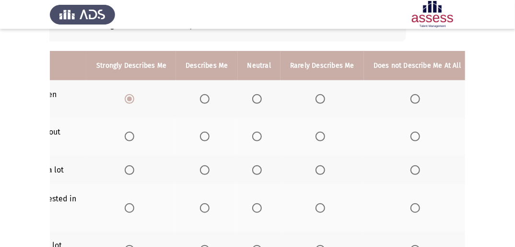
scroll to position [77, 0]
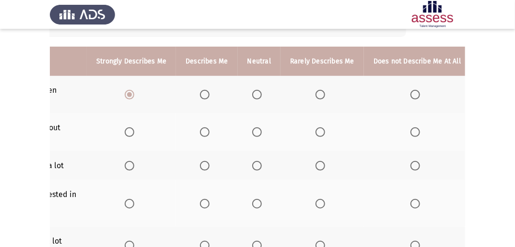
click at [416, 136] on label "Select an option" at bounding box center [417, 132] width 13 height 10
click at [416, 136] on input "Select an option" at bounding box center [416, 132] width 10 height 10
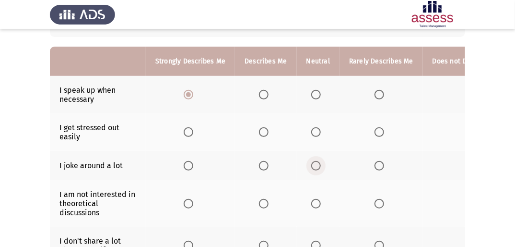
click at [311, 164] on span "Select an option" at bounding box center [316, 166] width 10 height 10
click at [311, 164] on input "Select an option" at bounding box center [316, 166] width 10 height 10
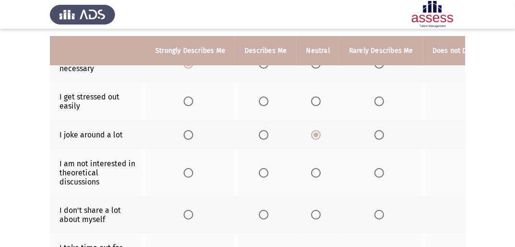
scroll to position [115, 0]
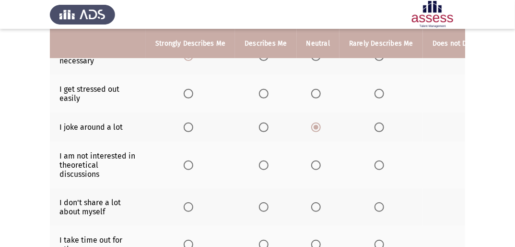
click at [315, 164] on span "Select an option" at bounding box center [316, 165] width 10 height 10
click at [315, 164] on input "Select an option" at bounding box center [316, 165] width 10 height 10
click at [259, 209] on span "Select an option" at bounding box center [264, 207] width 10 height 10
click at [259, 209] on input "Select an option" at bounding box center [264, 207] width 10 height 10
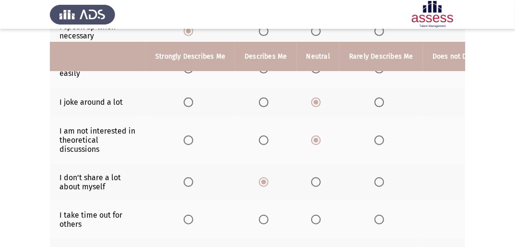
scroll to position [154, 0]
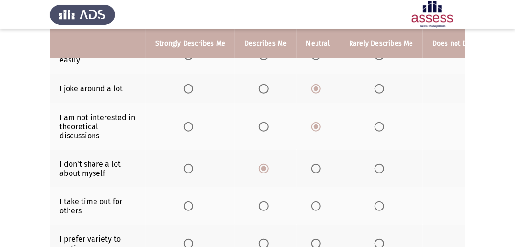
click at [313, 211] on span "Select an option" at bounding box center [316, 206] width 10 height 10
click at [313, 211] on input "Select an option" at bounding box center [316, 206] width 10 height 10
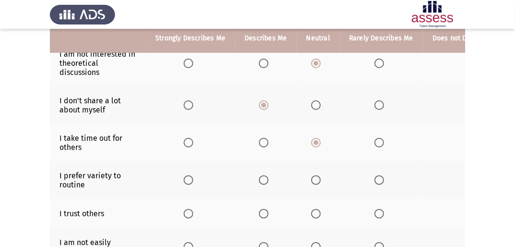
scroll to position [230, 0]
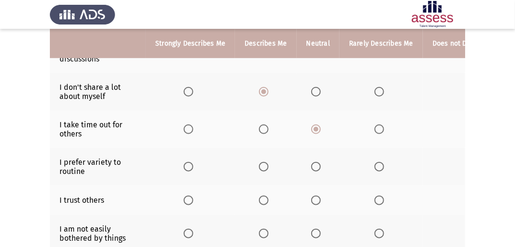
click at [312, 167] on span "Select an option" at bounding box center [316, 167] width 10 height 10
click at [312, 167] on input "Select an option" at bounding box center [316, 167] width 10 height 10
click at [313, 205] on span "Select an option" at bounding box center [316, 200] width 10 height 10
click at [313, 205] on input "Select an option" at bounding box center [316, 200] width 10 height 10
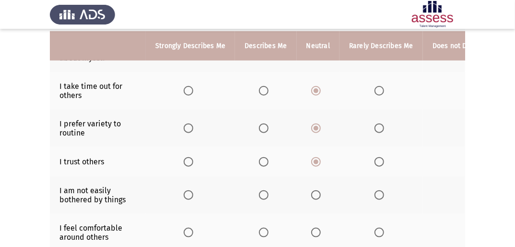
scroll to position [307, 0]
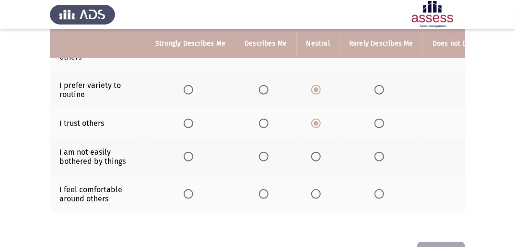
click at [264, 155] on span "Select an option" at bounding box center [264, 157] width 10 height 10
click at [264, 155] on input "Select an option" at bounding box center [264, 157] width 10 height 10
click at [315, 198] on span "Select an option" at bounding box center [316, 194] width 10 height 10
click at [315, 198] on input "Select an option" at bounding box center [316, 194] width 10 height 10
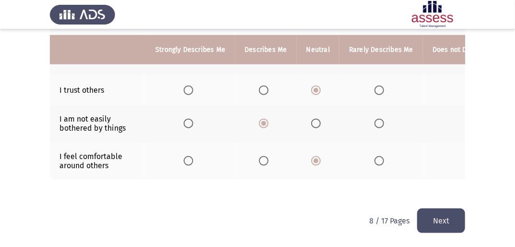
scroll to position [347, 0]
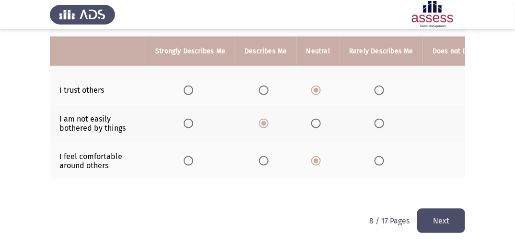
click at [444, 223] on button "Next" at bounding box center [441, 220] width 48 height 24
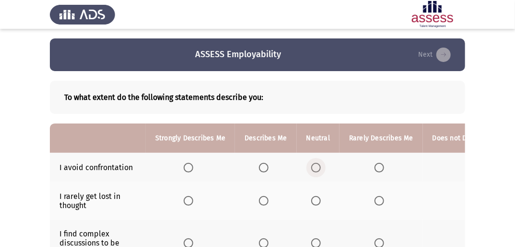
click at [313, 171] on span "Select an option" at bounding box center [316, 168] width 10 height 10
click at [313, 171] on input "Select an option" at bounding box center [316, 168] width 10 height 10
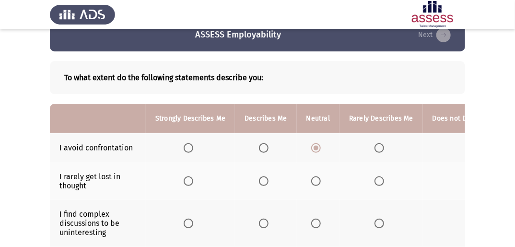
scroll to position [38, 0]
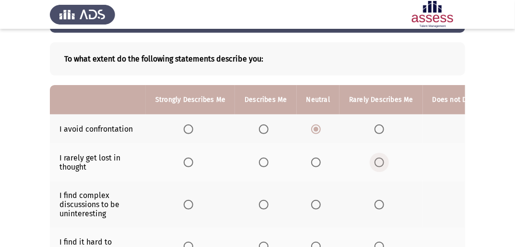
click at [382, 164] on label "Select an option" at bounding box center [381, 162] width 13 height 10
click at [382, 164] on input "Select an option" at bounding box center [380, 162] width 10 height 10
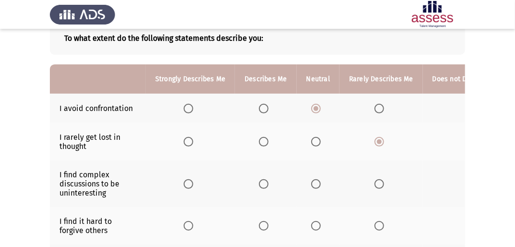
scroll to position [77, 0]
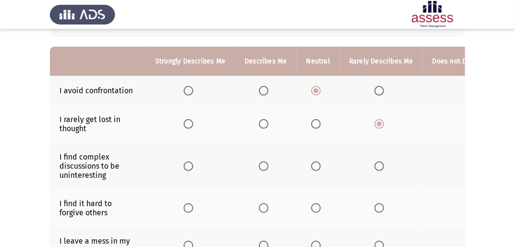
click at [264, 125] on span "Select an option" at bounding box center [264, 124] width 10 height 10
click at [264, 125] on input "Select an option" at bounding box center [264, 124] width 10 height 10
click at [378, 168] on span "Select an option" at bounding box center [380, 166] width 10 height 10
click at [378, 168] on input "Select an option" at bounding box center [380, 166] width 10 height 10
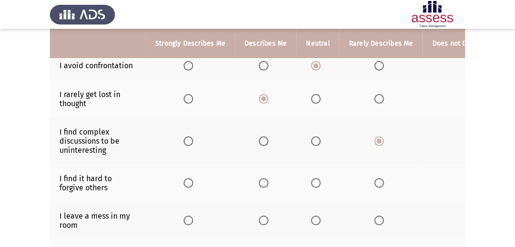
scroll to position [115, 0]
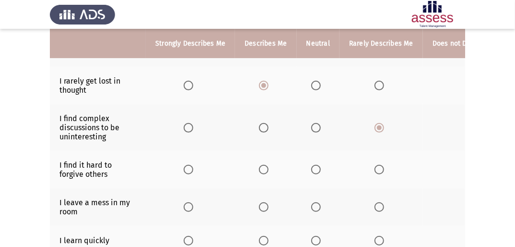
click at [380, 172] on span "Select an option" at bounding box center [380, 170] width 10 height 10
click at [380, 172] on input "Select an option" at bounding box center [380, 170] width 10 height 10
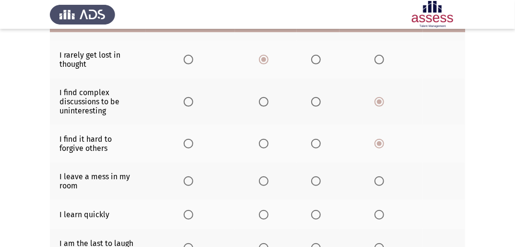
scroll to position [154, 0]
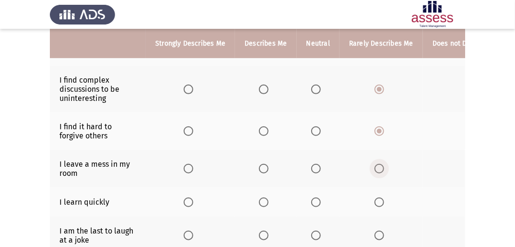
click at [378, 171] on span "Select an option" at bounding box center [380, 169] width 10 height 10
click at [378, 171] on input "Select an option" at bounding box center [380, 169] width 10 height 10
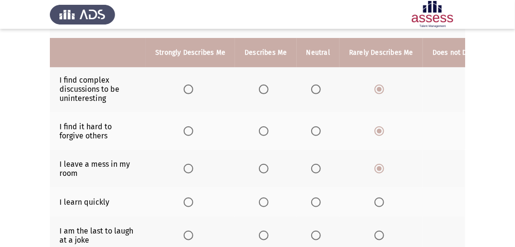
scroll to position [192, 0]
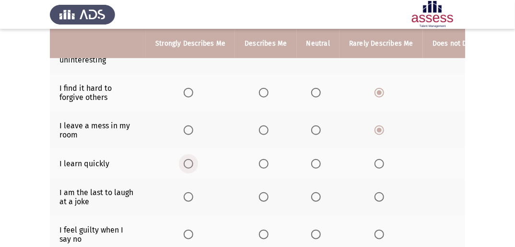
click at [186, 165] on span "Select an option" at bounding box center [189, 164] width 10 height 10
click at [186, 165] on input "Select an option" at bounding box center [189, 164] width 10 height 10
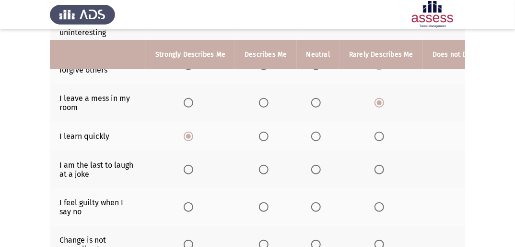
scroll to position [230, 0]
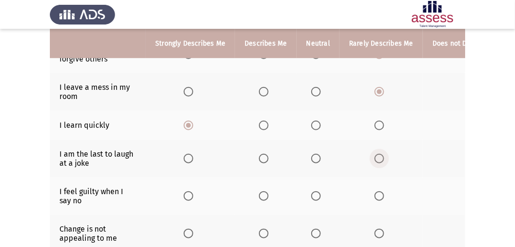
click at [380, 159] on span "Select an option" at bounding box center [380, 159] width 10 height 10
click at [380, 159] on input "Select an option" at bounding box center [380, 159] width 10 height 10
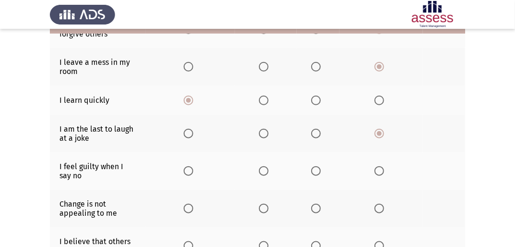
scroll to position [269, 0]
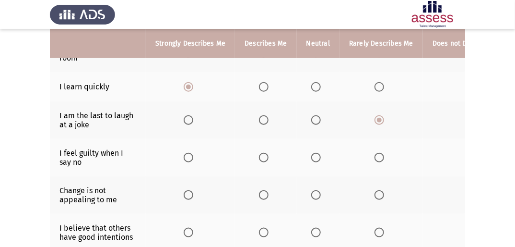
click at [376, 161] on span "Select an option" at bounding box center [380, 158] width 10 height 10
click at [376, 161] on input "Select an option" at bounding box center [380, 158] width 10 height 10
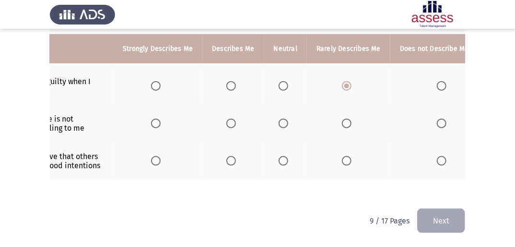
scroll to position [0, 55]
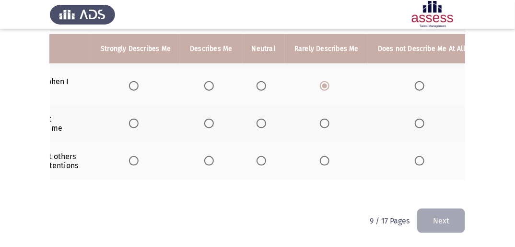
click at [415, 119] on span "Select an option" at bounding box center [420, 124] width 10 height 10
click at [415, 119] on input "Select an option" at bounding box center [420, 124] width 10 height 10
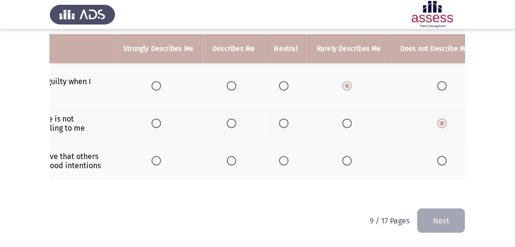
scroll to position [0, 0]
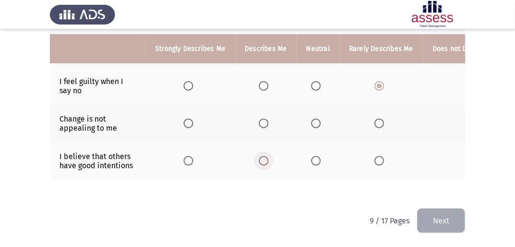
click at [264, 161] on span "Select an option" at bounding box center [264, 161] width 10 height 10
click at [264, 161] on input "Select an option" at bounding box center [264, 161] width 10 height 10
click at [434, 222] on button "Next" at bounding box center [441, 220] width 48 height 24
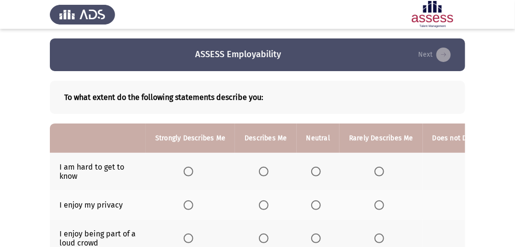
scroll to position [38, 0]
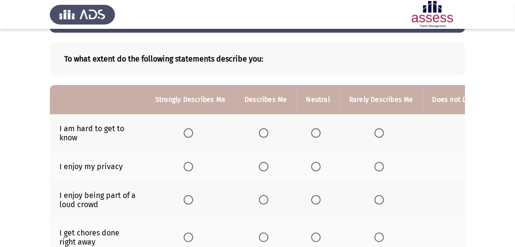
click at [379, 133] on span "Select an option" at bounding box center [380, 133] width 10 height 10
click at [379, 133] on input "Select an option" at bounding box center [380, 133] width 10 height 10
click at [190, 165] on span "Select an option" at bounding box center [189, 167] width 10 height 10
click at [190, 165] on input "Select an option" at bounding box center [189, 167] width 10 height 10
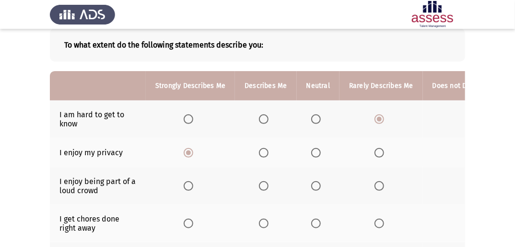
scroll to position [77, 0]
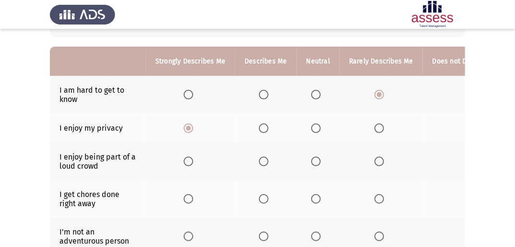
click at [262, 162] on span "Select an option" at bounding box center [264, 161] width 10 height 10
click at [262, 162] on input "Select an option" at bounding box center [264, 161] width 10 height 10
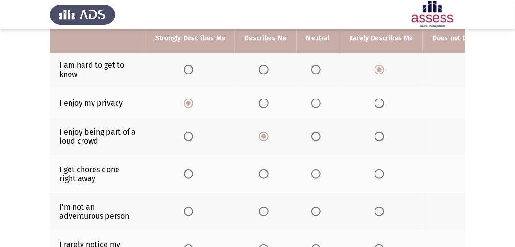
scroll to position [115, 0]
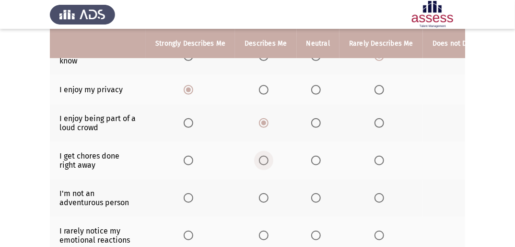
click at [266, 161] on span "Select an option" at bounding box center [264, 160] width 10 height 10
click at [266, 161] on input "Select an option" at bounding box center [264, 160] width 10 height 10
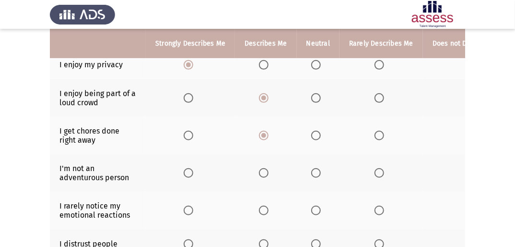
scroll to position [154, 0]
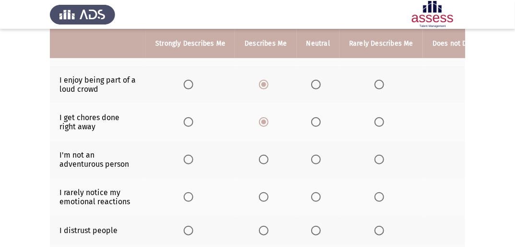
click at [318, 161] on span "Select an option" at bounding box center [316, 160] width 10 height 10
click at [318, 161] on input "Select an option" at bounding box center [316, 160] width 10 height 10
click at [375, 159] on span "Select an option" at bounding box center [380, 160] width 10 height 10
click at [375, 159] on input "Select an option" at bounding box center [380, 160] width 10 height 10
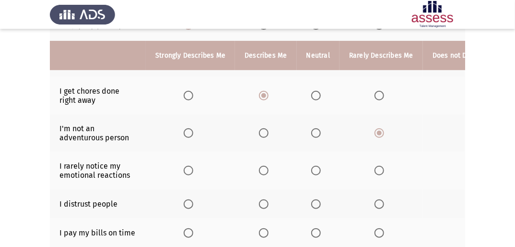
scroll to position [192, 0]
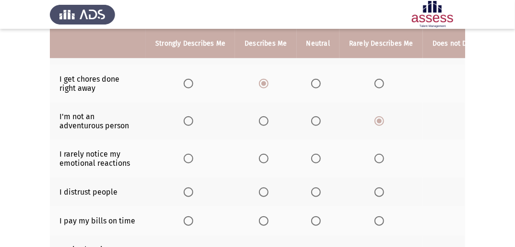
click at [375, 157] on span "Select an option" at bounding box center [380, 159] width 10 height 10
click at [375, 157] on input "Select an option" at bounding box center [380, 159] width 10 height 10
click at [375, 194] on span "Select an option" at bounding box center [380, 192] width 10 height 10
click at [375, 194] on input "Select an option" at bounding box center [380, 192] width 10 height 10
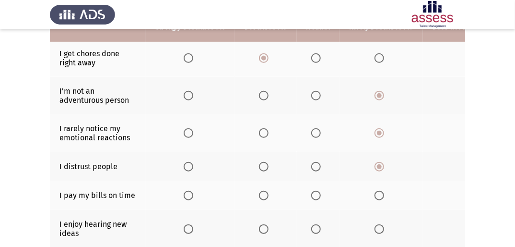
scroll to position [230, 0]
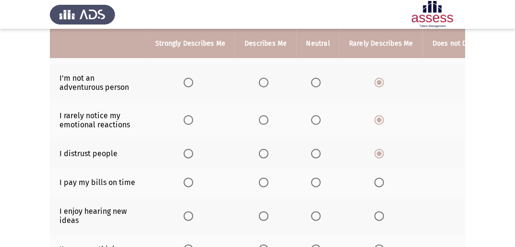
click at [311, 184] on span "Select an option" at bounding box center [316, 183] width 10 height 10
click at [311, 184] on input "Select an option" at bounding box center [316, 183] width 10 height 10
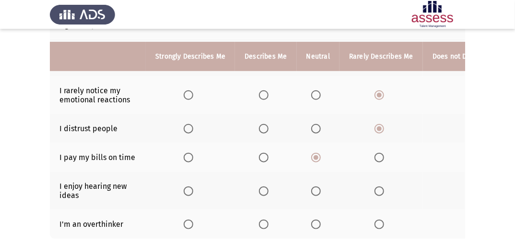
scroll to position [269, 0]
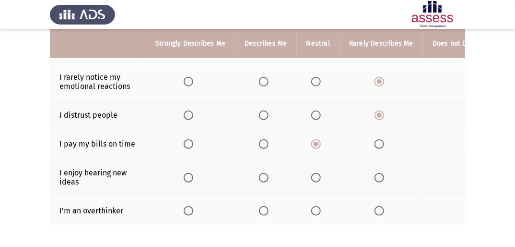
click at [188, 178] on span "Select an option" at bounding box center [189, 178] width 10 height 10
click at [188, 178] on input "Select an option" at bounding box center [189, 178] width 10 height 10
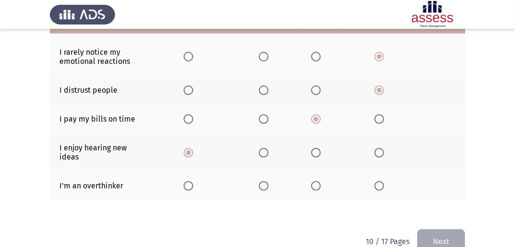
scroll to position [307, 0]
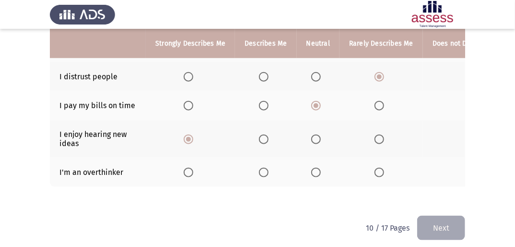
click at [319, 174] on label "Select an option" at bounding box center [317, 172] width 13 height 10
click at [319, 174] on input "Select an option" at bounding box center [316, 172] width 10 height 10
click at [434, 231] on button "Next" at bounding box center [441, 227] width 48 height 24
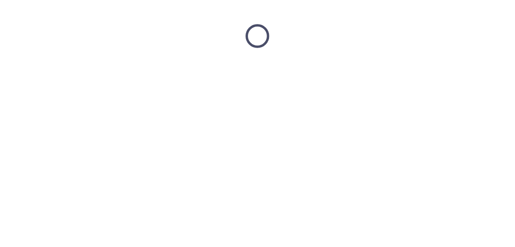
scroll to position [0, 0]
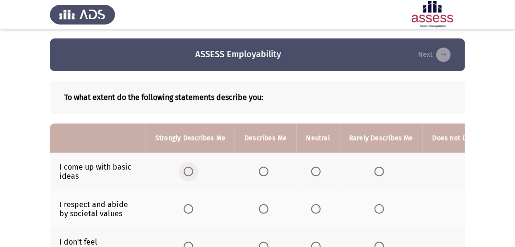
click at [190, 174] on span "Select an option" at bounding box center [189, 172] width 10 height 10
click at [190, 174] on input "Select an option" at bounding box center [189, 172] width 10 height 10
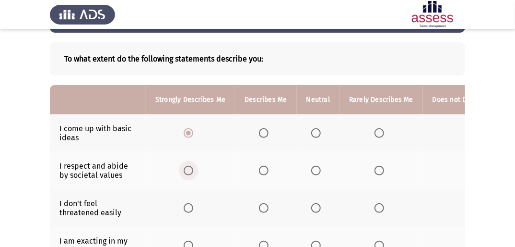
click at [188, 171] on span "Select an option" at bounding box center [189, 171] width 10 height 10
click at [188, 171] on input "Select an option" at bounding box center [189, 171] width 10 height 10
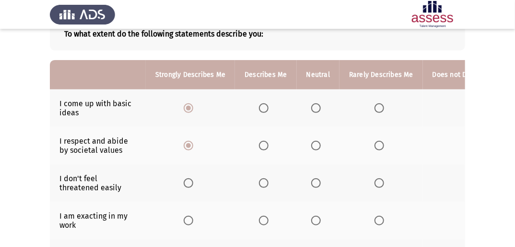
scroll to position [77, 0]
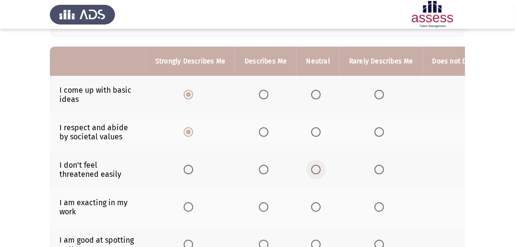
click at [317, 169] on span "Select an option" at bounding box center [316, 170] width 10 height 10
click at [317, 169] on input "Select an option" at bounding box center [316, 170] width 10 height 10
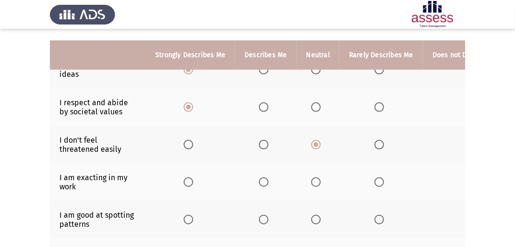
scroll to position [115, 0]
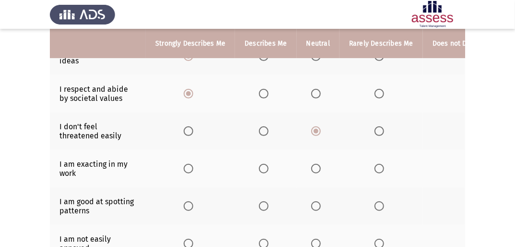
click at [311, 169] on span "Select an option" at bounding box center [316, 169] width 10 height 10
click at [311, 169] on input "Select an option" at bounding box center [316, 169] width 10 height 10
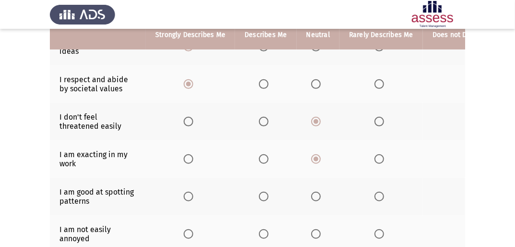
scroll to position [154, 0]
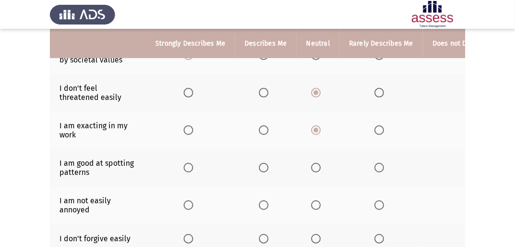
click at [307, 166] on th at bounding box center [318, 167] width 43 height 37
click at [312, 167] on span "Select an option" at bounding box center [316, 168] width 10 height 10
click at [312, 167] on input "Select an option" at bounding box center [316, 168] width 10 height 10
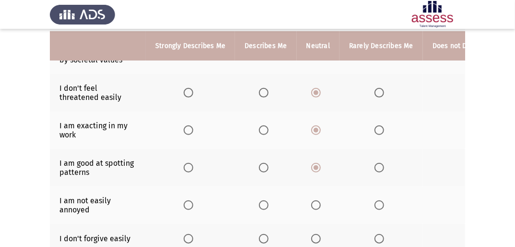
scroll to position [192, 0]
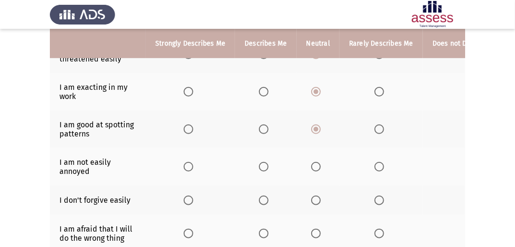
click at [257, 167] on th at bounding box center [265, 166] width 61 height 37
click at [261, 169] on span "Select an option" at bounding box center [264, 167] width 10 height 10
click at [261, 169] on input "Select an option" at bounding box center [264, 167] width 10 height 10
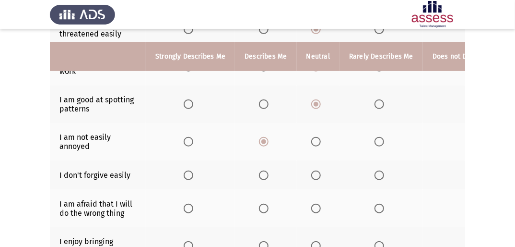
scroll to position [230, 0]
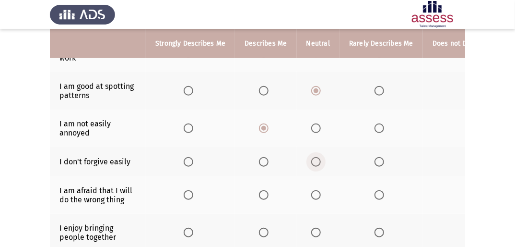
click at [315, 161] on span "Select an option" at bounding box center [316, 162] width 10 height 10
click at [315, 161] on input "Select an option" at bounding box center [316, 162] width 10 height 10
click at [380, 164] on span "Select an option" at bounding box center [380, 162] width 10 height 10
click at [380, 164] on input "Select an option" at bounding box center [380, 162] width 10 height 10
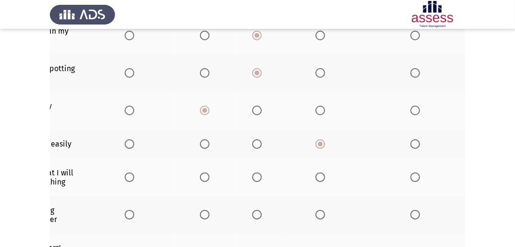
scroll to position [250, 0]
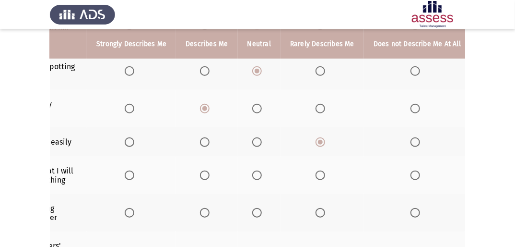
click at [413, 176] on span "Select an option" at bounding box center [416, 175] width 10 height 10
click at [413, 176] on input "Select an option" at bounding box center [416, 175] width 10 height 10
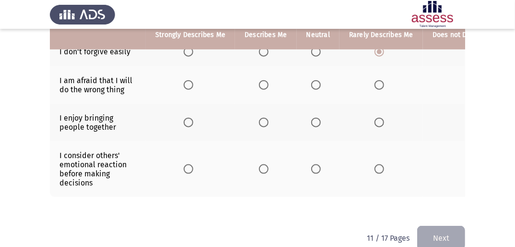
scroll to position [327, 0]
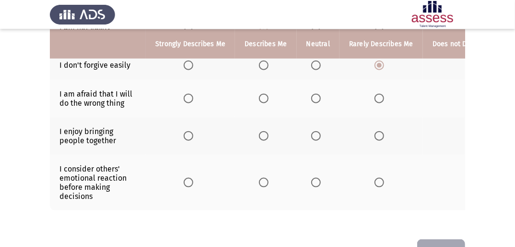
click at [193, 139] on label "Select an option" at bounding box center [190, 136] width 13 height 10
click at [193, 139] on input "Select an option" at bounding box center [189, 136] width 10 height 10
click at [375, 184] on span "Select an option" at bounding box center [380, 183] width 10 height 10
click at [375, 184] on input "Select an option" at bounding box center [380, 183] width 10 height 10
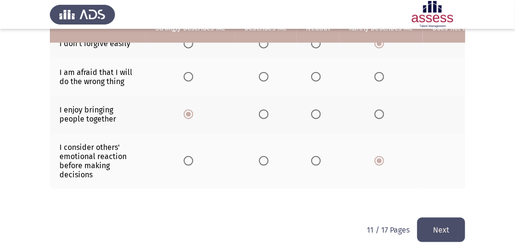
scroll to position [365, 0]
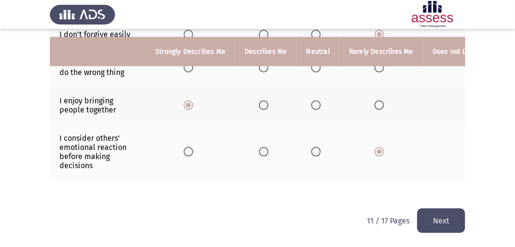
click at [450, 225] on button "Next" at bounding box center [441, 220] width 48 height 24
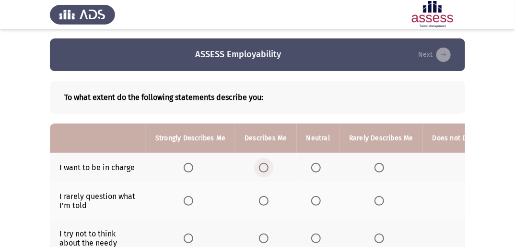
click at [266, 167] on span "Select an option" at bounding box center [264, 168] width 10 height 10
click at [266, 167] on input "Select an option" at bounding box center [264, 168] width 10 height 10
click at [311, 171] on span "Select an option" at bounding box center [316, 168] width 10 height 10
click at [311, 171] on input "Select an option" at bounding box center [316, 168] width 10 height 10
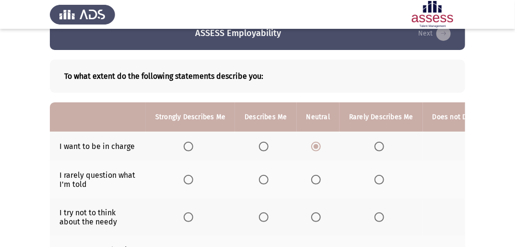
scroll to position [38, 0]
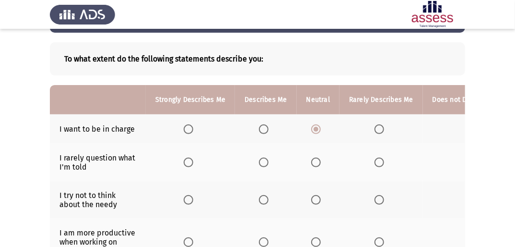
click at [259, 160] on span "Select an option" at bounding box center [264, 162] width 10 height 10
click at [259, 160] on input "Select an option" at bounding box center [264, 162] width 10 height 10
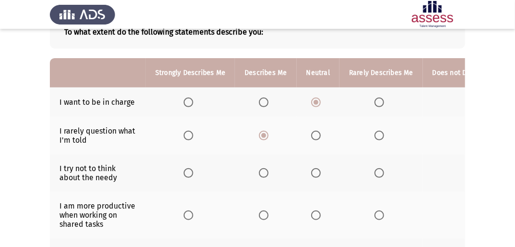
scroll to position [77, 0]
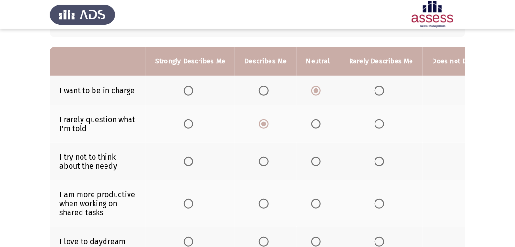
click at [311, 160] on span "Select an option" at bounding box center [316, 161] width 10 height 10
click at [311, 160] on input "Select an option" at bounding box center [316, 161] width 10 height 10
click at [189, 202] on span "Select an option" at bounding box center [189, 204] width 10 height 10
click at [189, 202] on input "Select an option" at bounding box center [189, 204] width 10 height 10
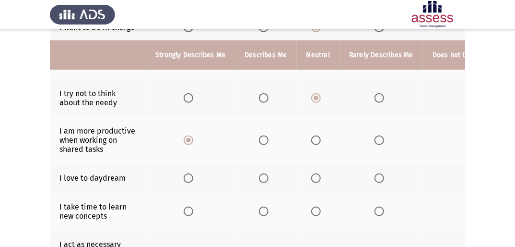
scroll to position [154, 0]
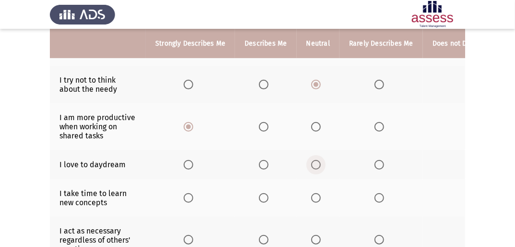
click at [315, 169] on span "Select an option" at bounding box center [316, 165] width 10 height 10
click at [315, 169] on input "Select an option" at bounding box center [316, 165] width 10 height 10
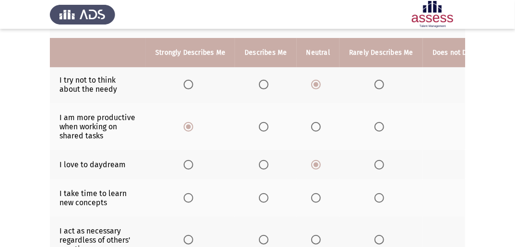
scroll to position [192, 0]
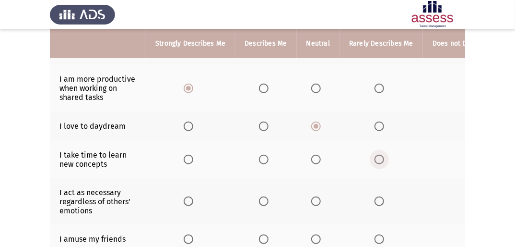
click at [377, 161] on span "Select an option" at bounding box center [380, 160] width 10 height 10
click at [377, 161] on input "Select an option" at bounding box center [380, 160] width 10 height 10
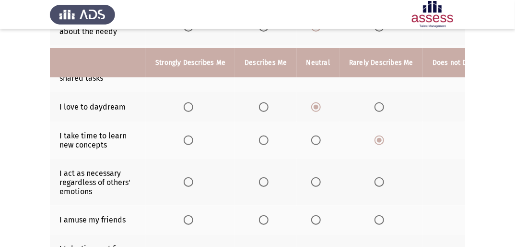
scroll to position [230, 0]
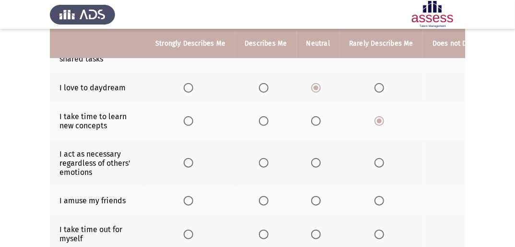
click at [316, 167] on span "Select an option" at bounding box center [316, 163] width 10 height 10
click at [316, 167] on input "Select an option" at bounding box center [316, 163] width 10 height 10
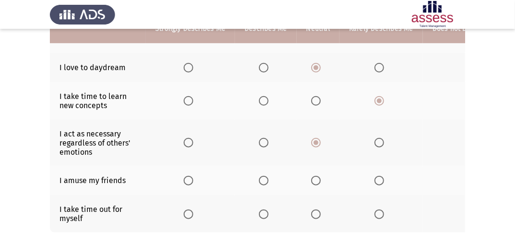
scroll to position [269, 0]
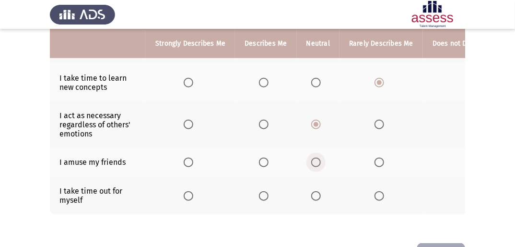
click at [311, 164] on span "Select an option" at bounding box center [316, 162] width 10 height 10
click at [311, 164] on input "Select an option" at bounding box center [316, 162] width 10 height 10
click at [259, 200] on span "Select an option" at bounding box center [264, 196] width 10 height 10
click at [259, 200] on input "Select an option" at bounding box center [264, 196] width 10 height 10
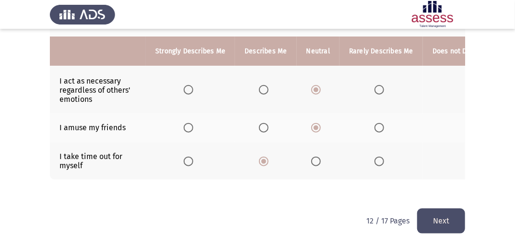
scroll to position [311, 0]
click at [436, 219] on button "Next" at bounding box center [441, 220] width 48 height 24
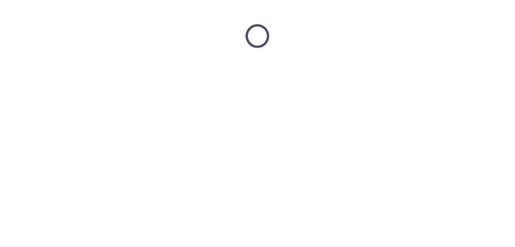
scroll to position [0, 0]
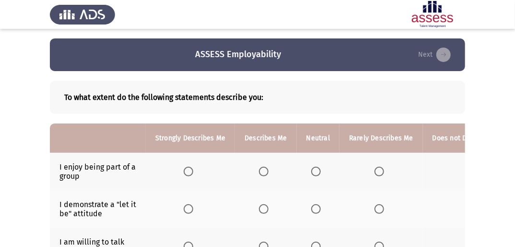
click at [265, 177] on th at bounding box center [265, 171] width 61 height 37
click at [265, 172] on span "Select an option" at bounding box center [264, 172] width 10 height 10
click at [265, 172] on input "Select an option" at bounding box center [264, 172] width 10 height 10
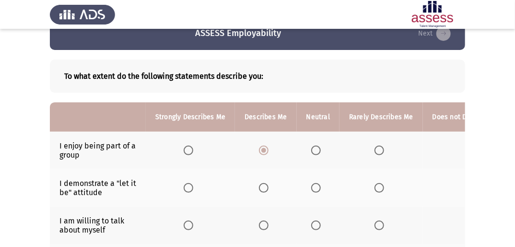
scroll to position [38, 0]
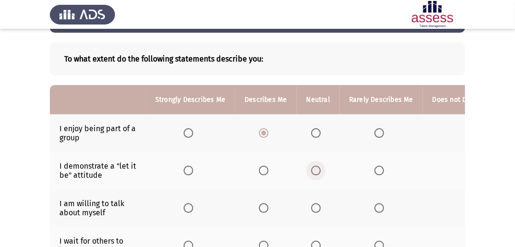
click at [318, 172] on span "Select an option" at bounding box center [316, 171] width 10 height 10
click at [318, 172] on input "Select an option" at bounding box center [316, 171] width 10 height 10
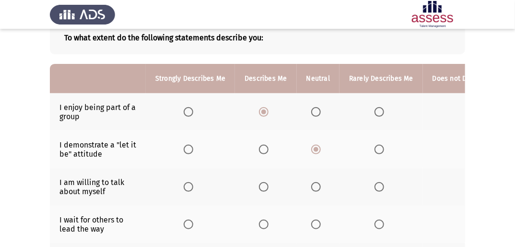
scroll to position [77, 0]
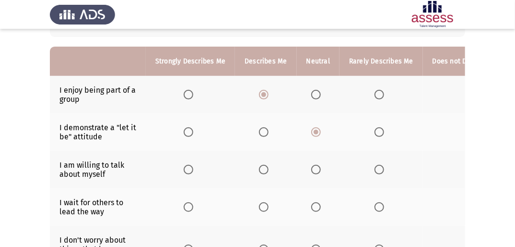
click at [376, 173] on span "Select an option" at bounding box center [380, 170] width 10 height 10
click at [376, 173] on input "Select an option" at bounding box center [380, 170] width 10 height 10
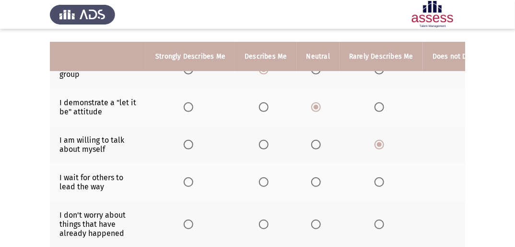
scroll to position [115, 0]
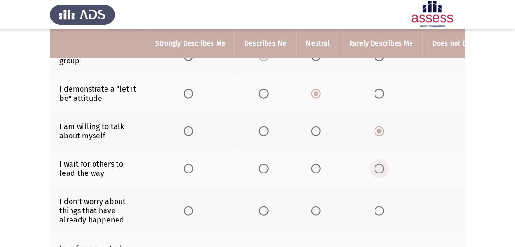
click at [378, 170] on span "Select an option" at bounding box center [380, 169] width 10 height 10
click at [378, 170] on input "Select an option" at bounding box center [380, 169] width 10 height 10
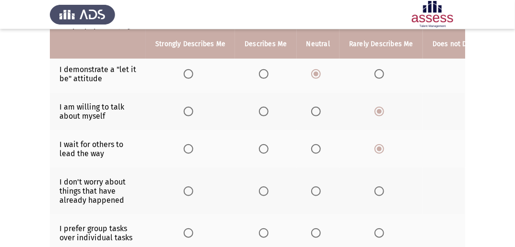
scroll to position [154, 0]
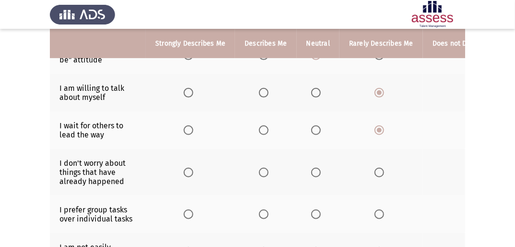
click at [315, 128] on span "Select an option" at bounding box center [316, 130] width 10 height 10
click at [315, 128] on input "Select an option" at bounding box center [316, 130] width 10 height 10
click at [263, 175] on span "Select an option" at bounding box center [264, 172] width 10 height 10
click at [263, 175] on input "Select an option" at bounding box center [264, 172] width 10 height 10
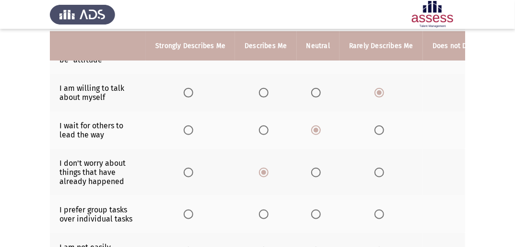
scroll to position [192, 0]
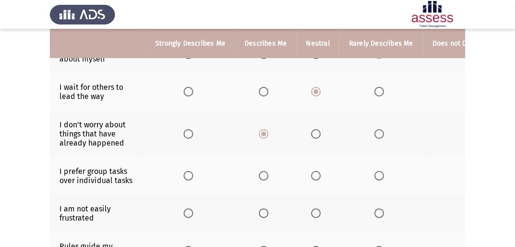
click at [311, 177] on span "Select an option" at bounding box center [316, 176] width 10 height 10
click at [311, 177] on input "Select an option" at bounding box center [316, 176] width 10 height 10
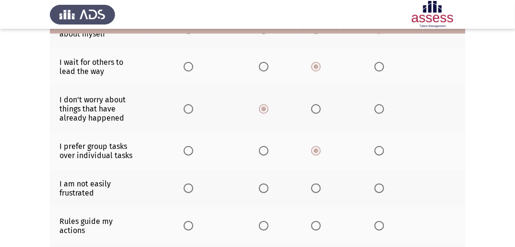
scroll to position [230, 0]
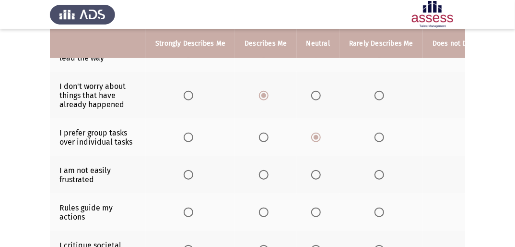
click at [315, 178] on span "Select an option" at bounding box center [316, 175] width 10 height 10
click at [315, 178] on input "Select an option" at bounding box center [316, 175] width 10 height 10
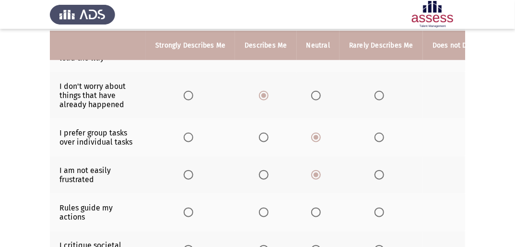
scroll to position [269, 0]
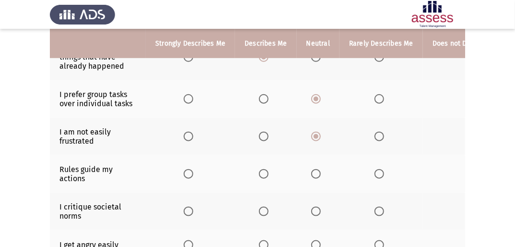
click at [261, 176] on span "Select an option" at bounding box center [264, 174] width 10 height 10
click at [261, 176] on input "Select an option" at bounding box center [264, 174] width 10 height 10
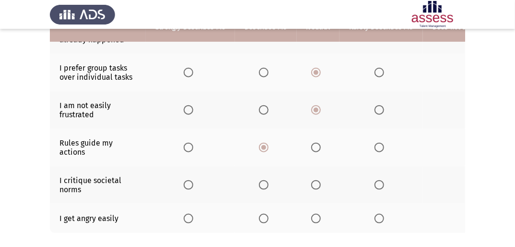
scroll to position [307, 0]
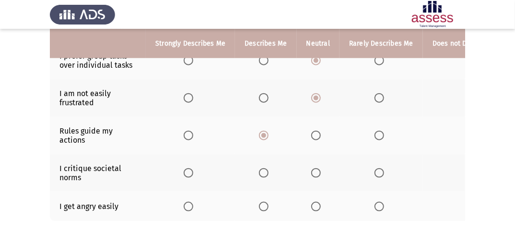
click at [381, 209] on span "Select an option" at bounding box center [380, 207] width 10 height 10
click at [381, 209] on input "Select an option" at bounding box center [380, 207] width 10 height 10
click at [313, 175] on span "Select an option" at bounding box center [316, 173] width 10 height 10
click at [313, 175] on input "Select an option" at bounding box center [316, 173] width 10 height 10
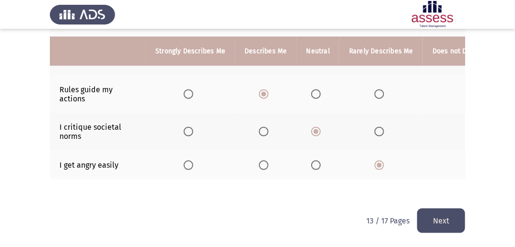
scroll to position [356, 0]
click at [435, 222] on button "Next" at bounding box center [441, 220] width 48 height 24
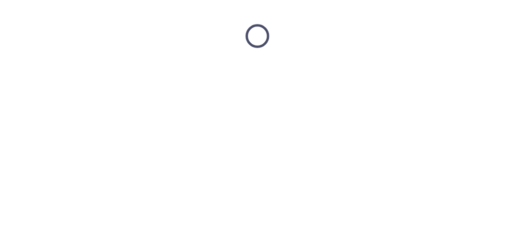
scroll to position [0, 0]
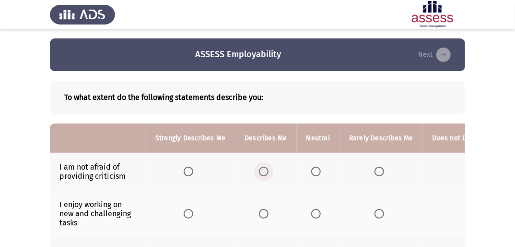
click at [262, 168] on span "Select an option" at bounding box center [264, 172] width 10 height 10
click at [262, 168] on input "Select an option" at bounding box center [264, 172] width 10 height 10
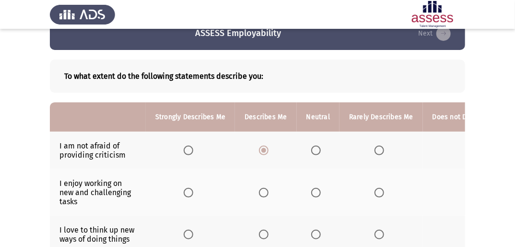
scroll to position [38, 0]
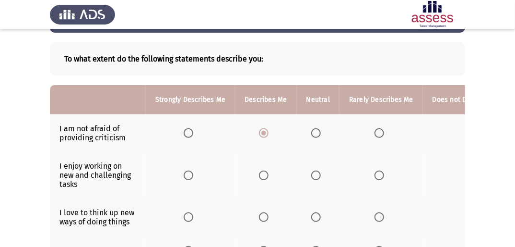
click at [190, 171] on span "Select an option" at bounding box center [189, 175] width 10 height 10
click at [190, 171] on input "Select an option" at bounding box center [189, 175] width 10 height 10
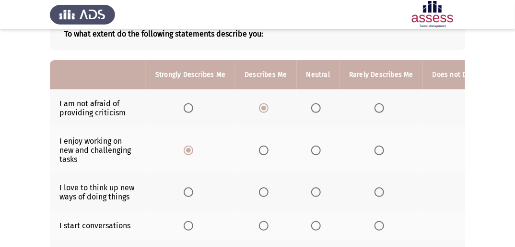
scroll to position [77, 0]
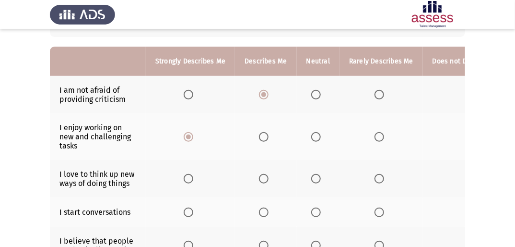
click at [267, 214] on span "Select an option" at bounding box center [264, 212] width 10 height 10
click at [267, 214] on input "Select an option" at bounding box center [264, 212] width 10 height 10
click at [185, 178] on span "Select an option" at bounding box center [189, 179] width 10 height 10
click at [185, 178] on input "Select an option" at bounding box center [189, 179] width 10 height 10
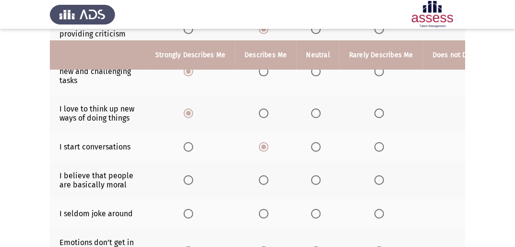
scroll to position [154, 0]
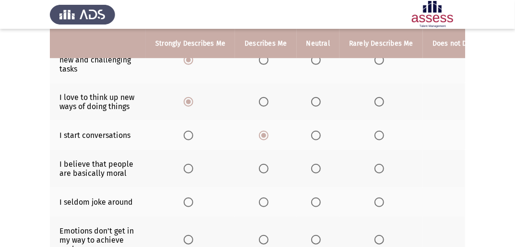
click at [316, 171] on span "Select an option" at bounding box center [316, 169] width 10 height 10
click at [316, 171] on input "Select an option" at bounding box center [316, 169] width 10 height 10
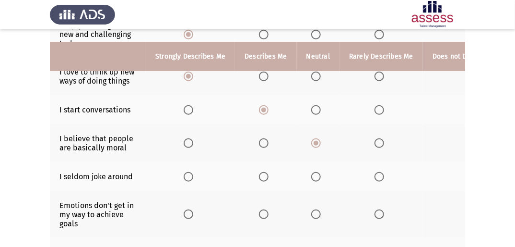
scroll to position [192, 0]
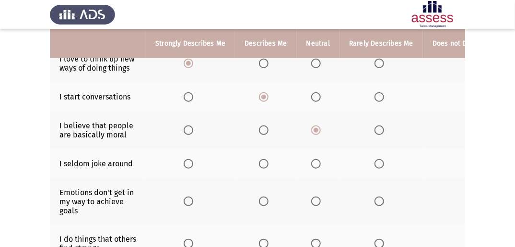
click at [318, 167] on span "Select an option" at bounding box center [316, 164] width 10 height 10
click at [318, 167] on input "Select an option" at bounding box center [316, 164] width 10 height 10
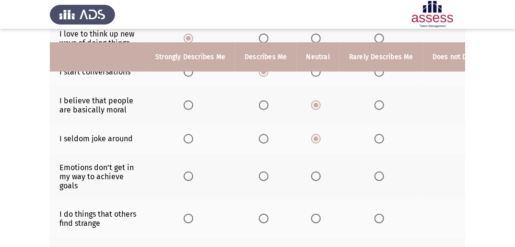
scroll to position [230, 0]
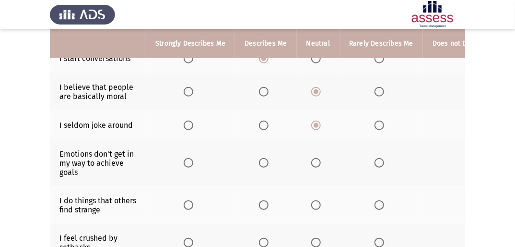
click at [186, 162] on span "Select an option" at bounding box center [189, 163] width 10 height 10
click at [186, 162] on input "Select an option" at bounding box center [189, 163] width 10 height 10
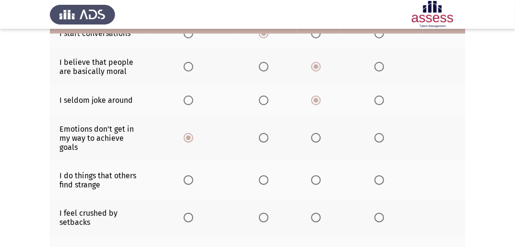
scroll to position [269, 0]
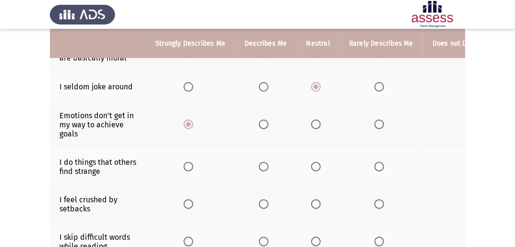
click at [263, 169] on span "Select an option" at bounding box center [264, 167] width 10 height 10
click at [263, 169] on input "Select an option" at bounding box center [264, 167] width 10 height 10
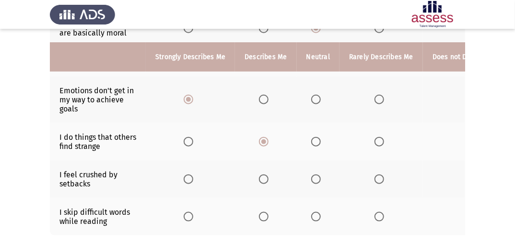
scroll to position [307, 0]
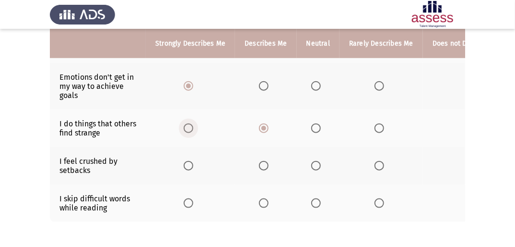
click at [188, 131] on span "Select an option" at bounding box center [189, 128] width 10 height 10
click at [188, 131] on input "Select an option" at bounding box center [189, 128] width 10 height 10
click at [313, 169] on span "Select an option" at bounding box center [316, 166] width 10 height 10
click at [313, 169] on input "Select an option" at bounding box center [316, 166] width 10 height 10
click at [314, 201] on span "Select an option" at bounding box center [316, 203] width 10 height 10
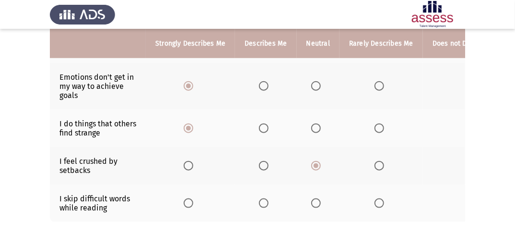
click at [314, 201] on input "Select an option" at bounding box center [316, 203] width 10 height 10
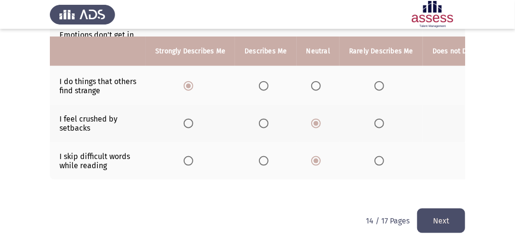
scroll to position [357, 0]
click at [382, 156] on label "Select an option" at bounding box center [381, 161] width 13 height 10
click at [382, 156] on input "Select an option" at bounding box center [380, 161] width 10 height 10
click at [428, 225] on button "Next" at bounding box center [441, 220] width 48 height 24
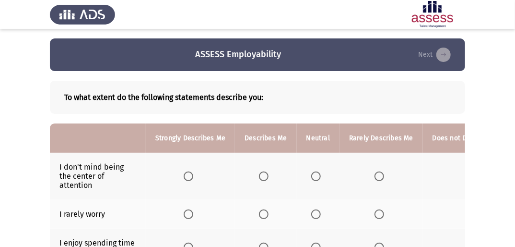
click at [261, 177] on span "Select an option" at bounding box center [264, 176] width 10 height 10
click at [261, 177] on input "Select an option" at bounding box center [264, 176] width 10 height 10
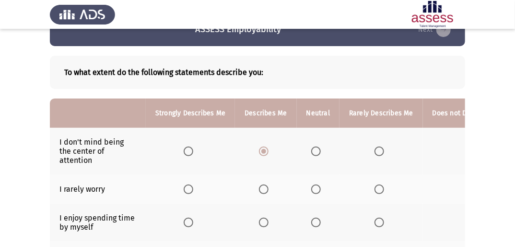
scroll to position [38, 0]
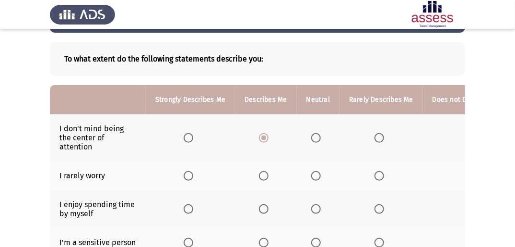
click at [381, 179] on label "Select an option" at bounding box center [381, 176] width 13 height 10
click at [381, 179] on input "Select an option" at bounding box center [380, 176] width 10 height 10
click at [263, 175] on span "Select an option" at bounding box center [264, 176] width 10 height 10
click at [263, 175] on input "Select an option" at bounding box center [264, 176] width 10 height 10
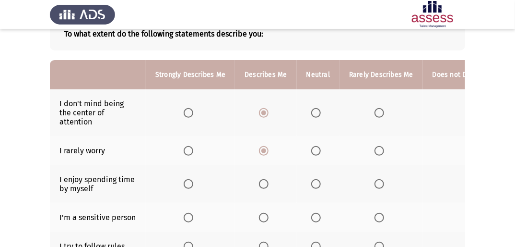
scroll to position [77, 0]
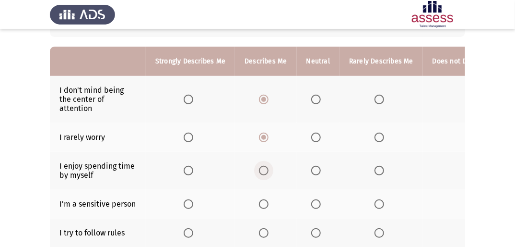
click at [265, 171] on span "Select an option" at bounding box center [264, 171] width 10 height 10
click at [265, 171] on input "Select an option" at bounding box center [264, 171] width 10 height 10
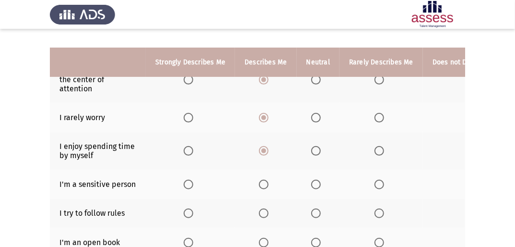
scroll to position [115, 0]
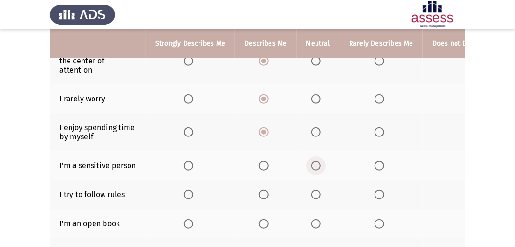
click at [312, 168] on span "Select an option" at bounding box center [316, 166] width 10 height 10
click at [312, 168] on input "Select an option" at bounding box center [316, 166] width 10 height 10
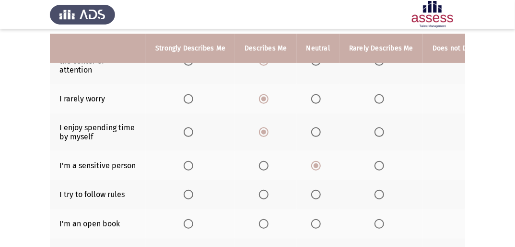
scroll to position [154, 0]
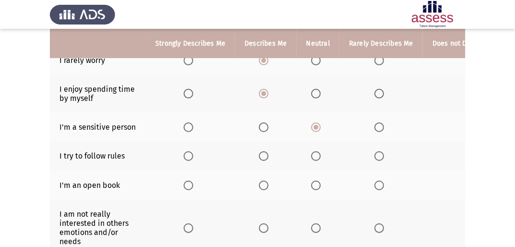
click at [266, 159] on span "Select an option" at bounding box center [264, 156] width 10 height 10
click at [266, 159] on input "Select an option" at bounding box center [264, 156] width 10 height 10
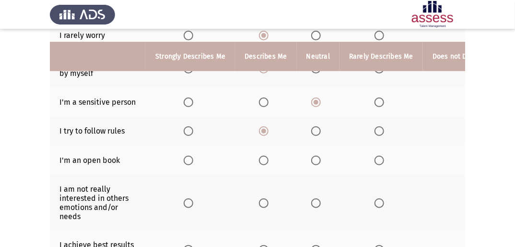
scroll to position [192, 0]
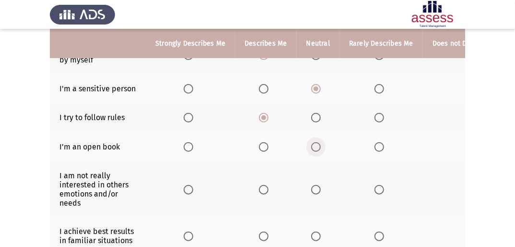
click at [319, 152] on label "Select an option" at bounding box center [317, 147] width 13 height 10
click at [319, 152] on input "Select an option" at bounding box center [316, 147] width 10 height 10
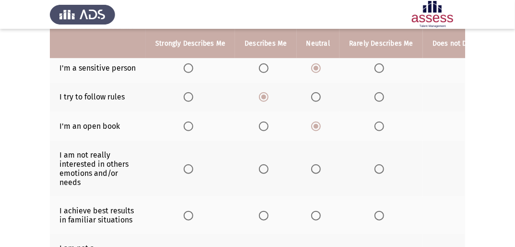
scroll to position [230, 0]
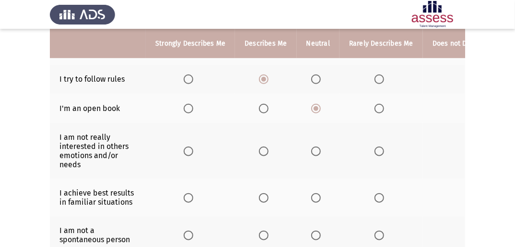
click at [317, 155] on span "Select an option" at bounding box center [316, 151] width 10 height 10
click at [317, 155] on input "Select an option" at bounding box center [316, 151] width 10 height 10
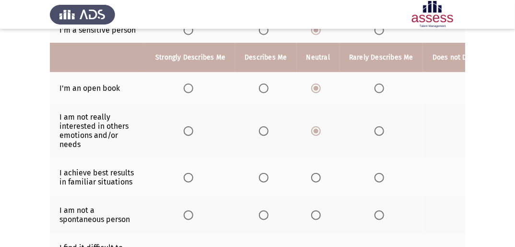
scroll to position [269, 0]
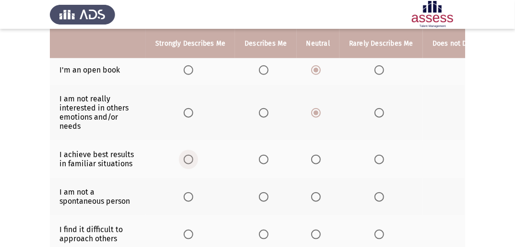
click at [188, 163] on span "Select an option" at bounding box center [189, 160] width 10 height 10
click at [188, 163] on input "Select an option" at bounding box center [189, 160] width 10 height 10
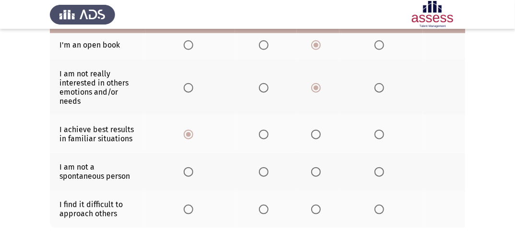
scroll to position [307, 0]
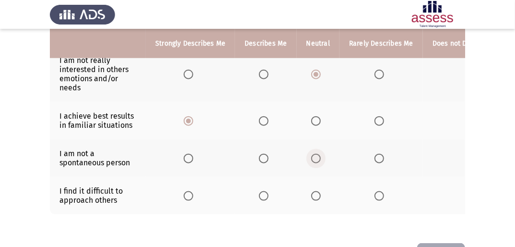
click at [315, 161] on span "Select an option" at bounding box center [316, 159] width 10 height 10
click at [315, 161] on input "Select an option" at bounding box center [316, 159] width 10 height 10
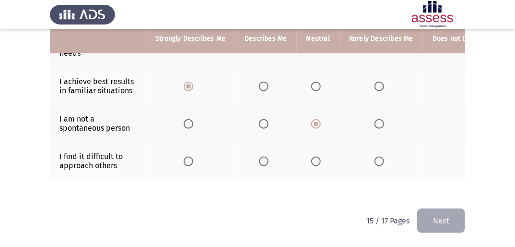
scroll to position [345, 0]
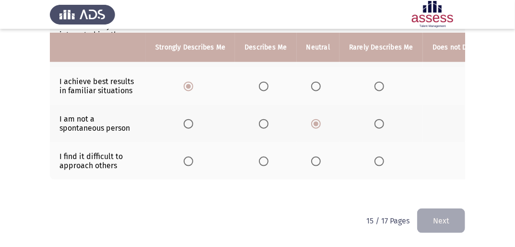
click at [259, 161] on span "Select an option" at bounding box center [264, 161] width 10 height 10
click at [259, 161] on input "Select an option" at bounding box center [264, 161] width 10 height 10
click at [445, 219] on button "Next" at bounding box center [441, 220] width 48 height 24
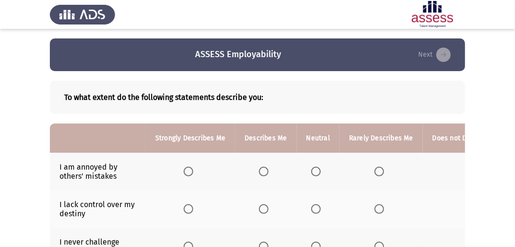
click at [379, 171] on span "Select an option" at bounding box center [380, 172] width 10 height 10
click at [379, 171] on input "Select an option" at bounding box center [380, 172] width 10 height 10
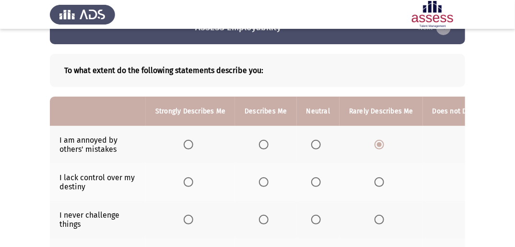
scroll to position [38, 0]
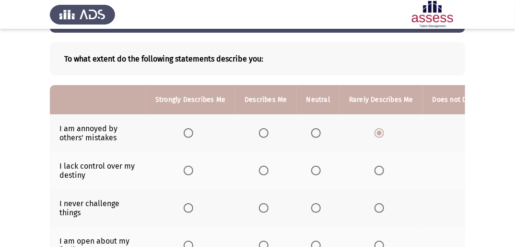
click at [267, 172] on label "Select an option" at bounding box center [265, 171] width 13 height 10
click at [267, 172] on input "Select an option" at bounding box center [264, 171] width 10 height 10
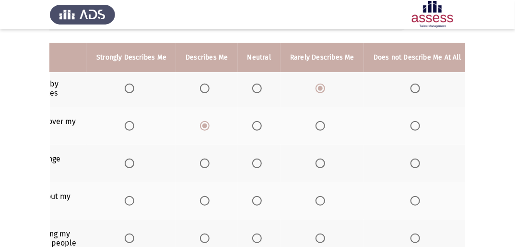
scroll to position [96, 0]
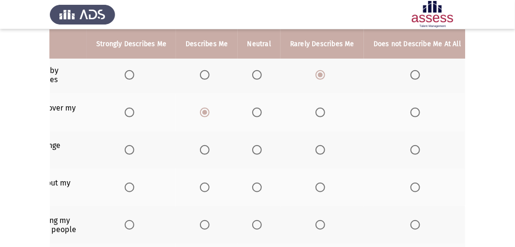
click at [411, 152] on span "Select an option" at bounding box center [416, 150] width 10 height 10
click at [411, 152] on input "Select an option" at bounding box center [416, 150] width 10 height 10
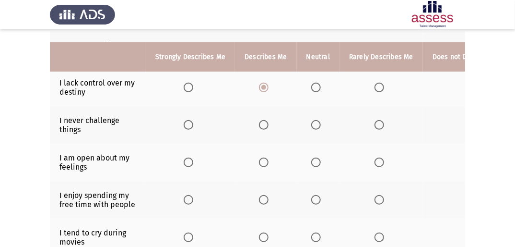
scroll to position [135, 0]
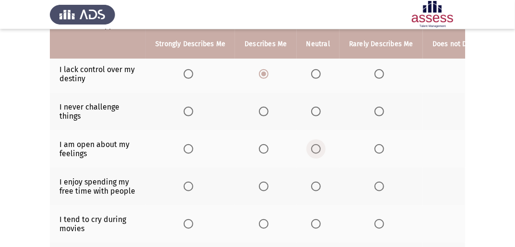
click at [313, 152] on span "Select an option" at bounding box center [316, 149] width 10 height 10
click at [313, 152] on input "Select an option" at bounding box center [316, 149] width 10 height 10
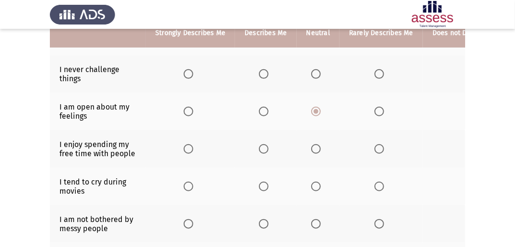
scroll to position [173, 0]
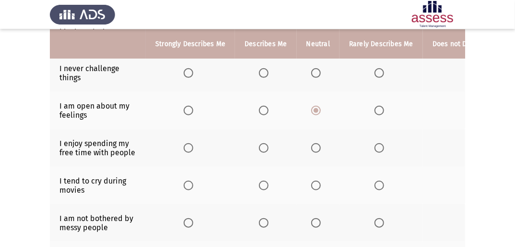
click at [267, 149] on span "Select an option" at bounding box center [264, 148] width 10 height 10
click at [267, 149] on input "Select an option" at bounding box center [264, 148] width 10 height 10
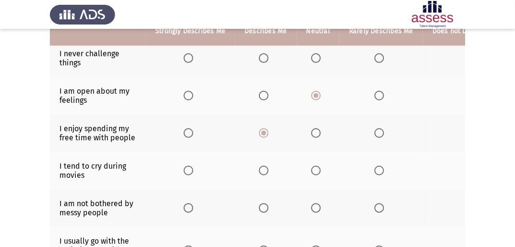
scroll to position [212, 0]
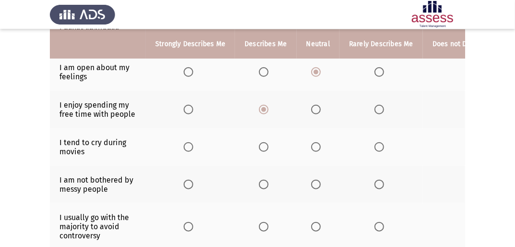
click at [381, 148] on label "Select an option" at bounding box center [381, 147] width 13 height 10
click at [381, 148] on input "Select an option" at bounding box center [380, 147] width 10 height 10
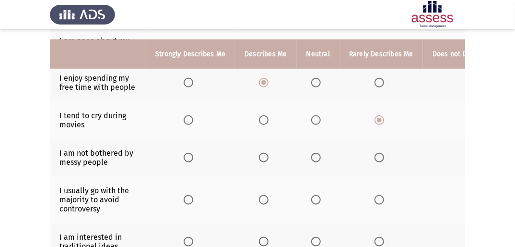
scroll to position [250, 0]
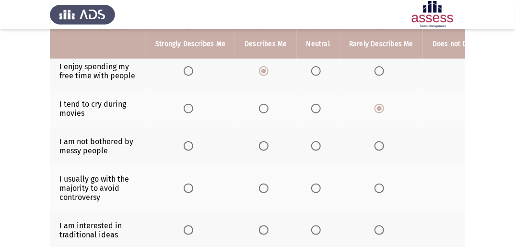
click at [317, 148] on span "Select an option" at bounding box center [316, 146] width 10 height 10
click at [317, 148] on input "Select an option" at bounding box center [316, 146] width 10 height 10
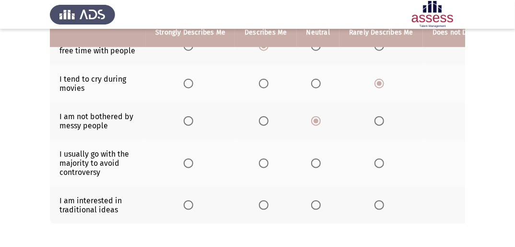
scroll to position [288, 0]
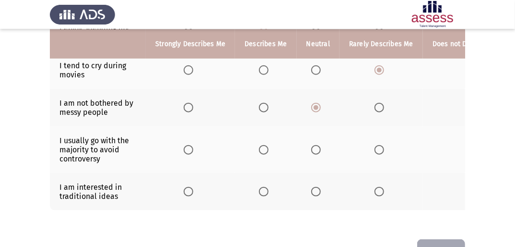
click at [378, 154] on span "Select an option" at bounding box center [380, 150] width 10 height 10
click at [378, 154] on input "Select an option" at bounding box center [380, 150] width 10 height 10
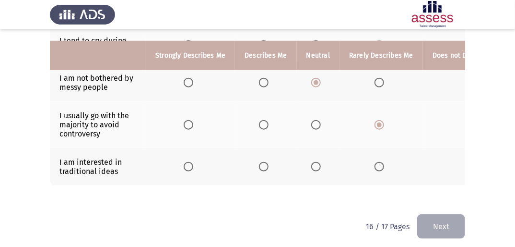
scroll to position [327, 0]
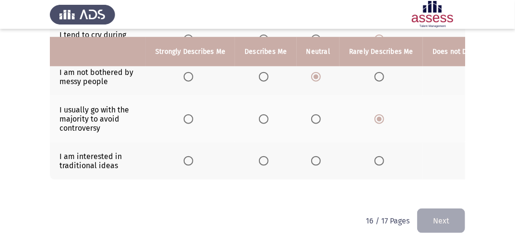
click at [380, 157] on span "Select an option" at bounding box center [380, 161] width 10 height 10
click at [380, 157] on input "Select an option" at bounding box center [380, 161] width 10 height 10
click at [426, 216] on button "Next" at bounding box center [441, 220] width 48 height 24
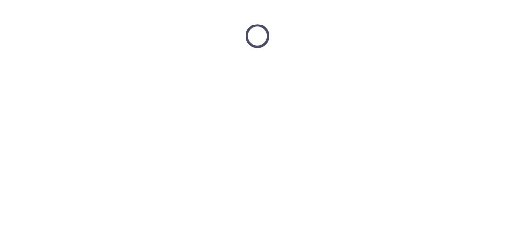
scroll to position [0, 0]
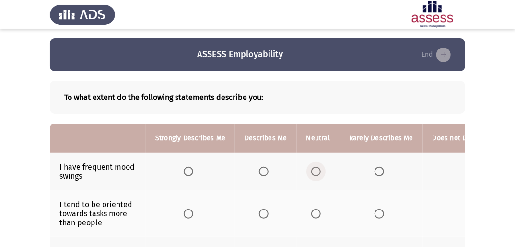
click at [313, 174] on span "Select an option" at bounding box center [316, 172] width 10 height 10
click at [313, 174] on input "Select an option" at bounding box center [316, 172] width 10 height 10
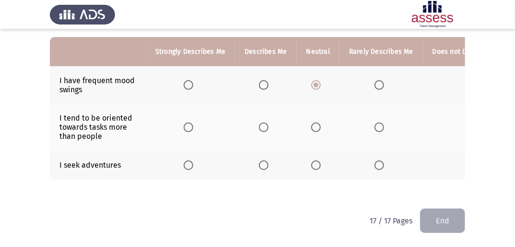
scroll to position [93, 0]
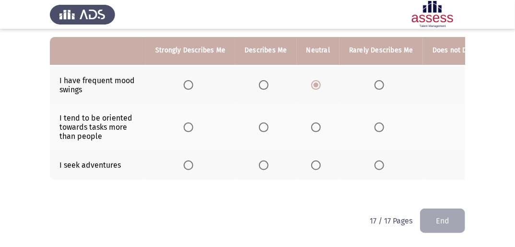
click at [319, 122] on label "Select an option" at bounding box center [317, 127] width 13 height 10
click at [319, 122] on input "Select an option" at bounding box center [316, 127] width 10 height 10
click at [313, 160] on span "Select an option" at bounding box center [316, 165] width 10 height 10
click at [313, 160] on input "Select an option" at bounding box center [316, 165] width 10 height 10
click at [455, 223] on button "End" at bounding box center [442, 220] width 45 height 24
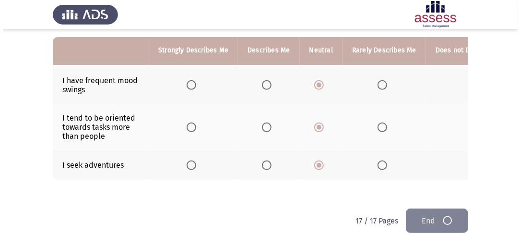
scroll to position [0, 0]
